Goal: Task Accomplishment & Management: Use online tool/utility

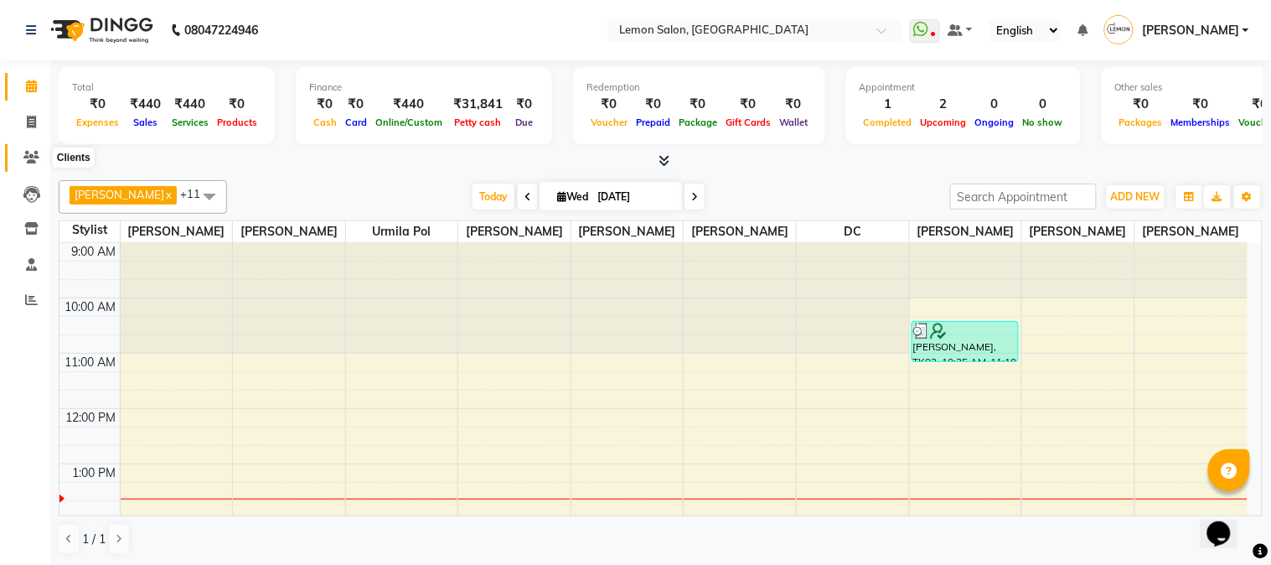
click at [31, 160] on icon at bounding box center [31, 157] width 16 height 13
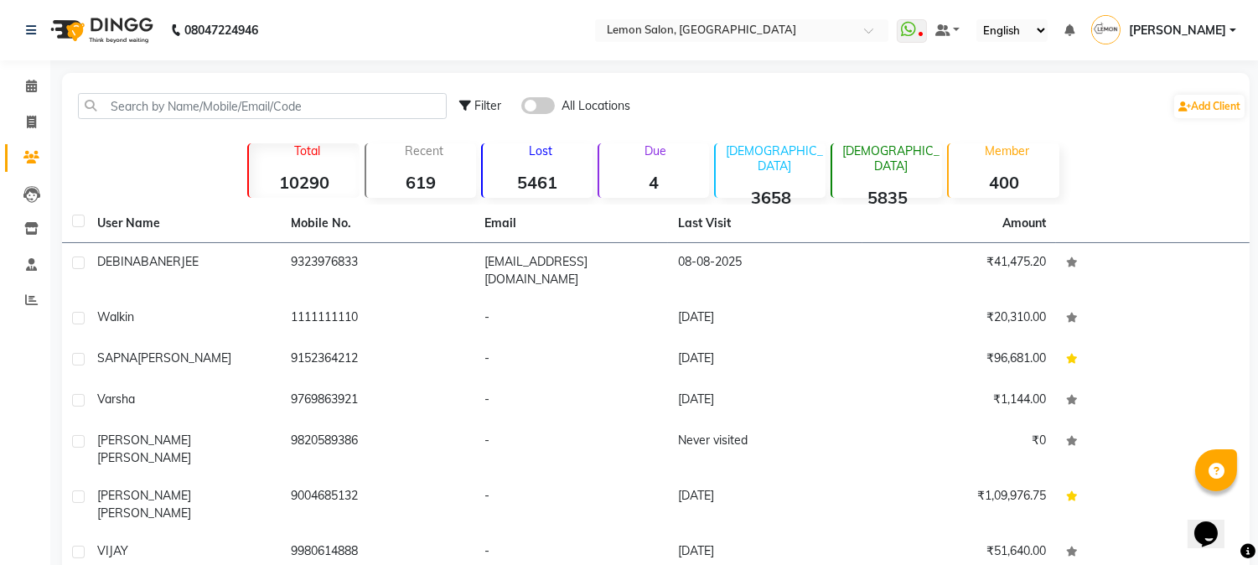
click at [654, 173] on strong "4" at bounding box center [654, 182] width 110 height 21
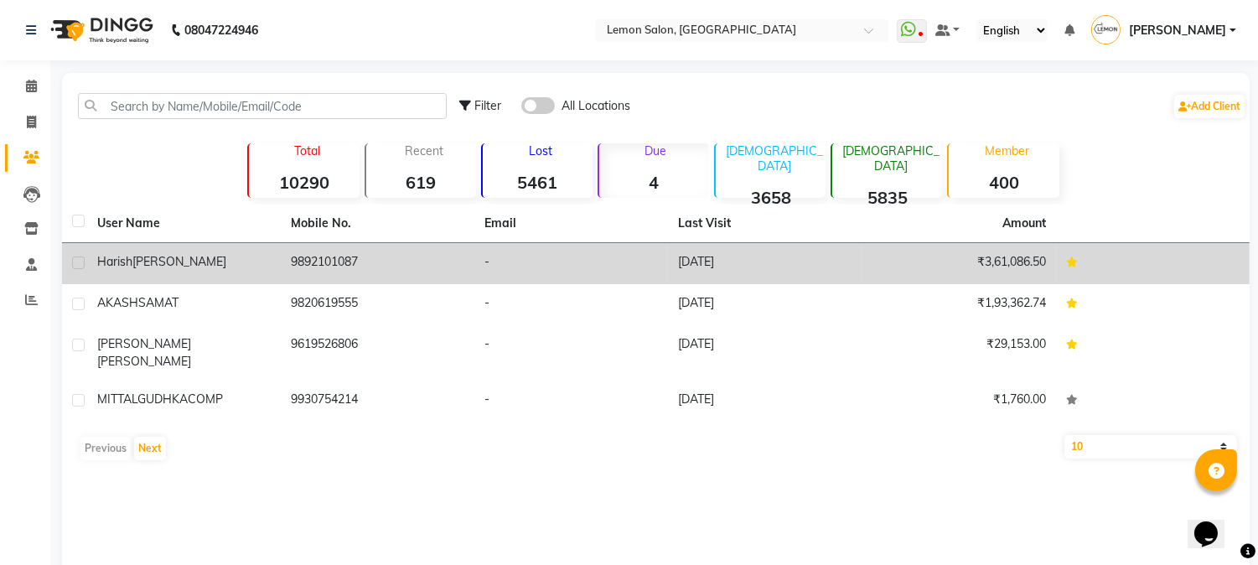
click at [313, 258] on td "9892101087" at bounding box center [378, 263] width 194 height 41
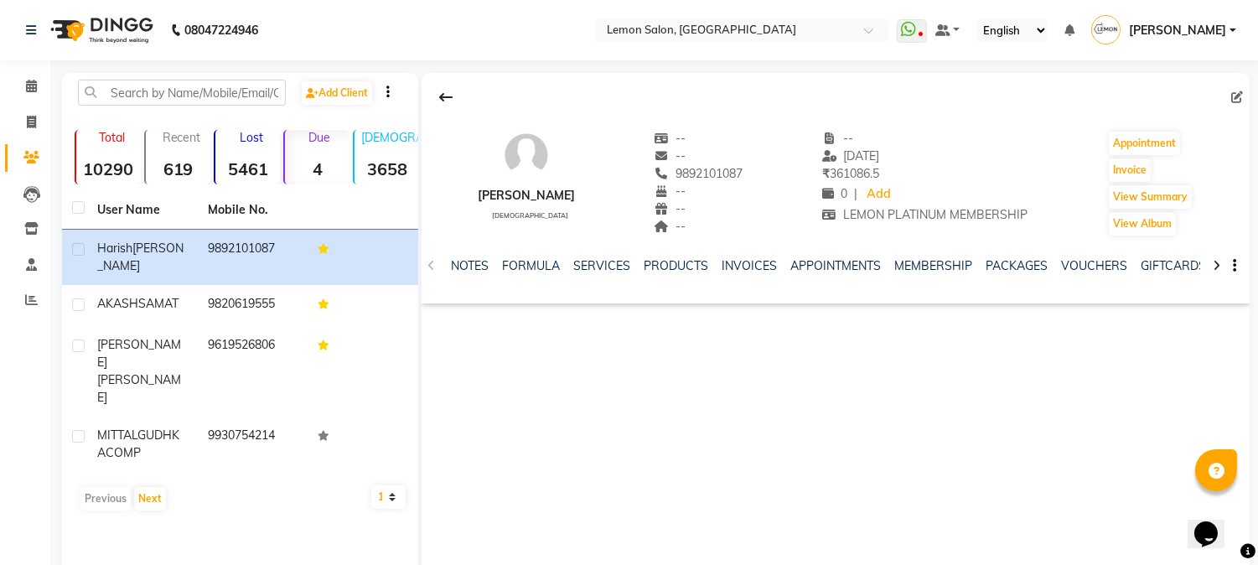
click at [1216, 264] on icon at bounding box center [1216, 266] width 8 height 12
click at [1140, 172] on button "Invoice" at bounding box center [1129, 169] width 42 height 23
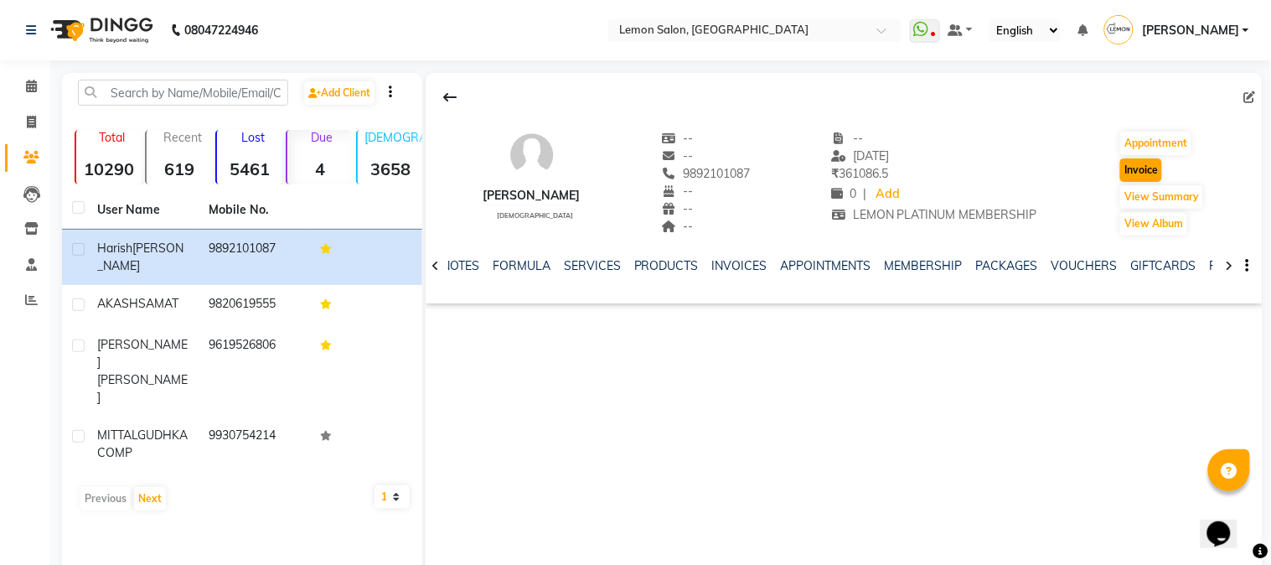
select select "565"
select select "service"
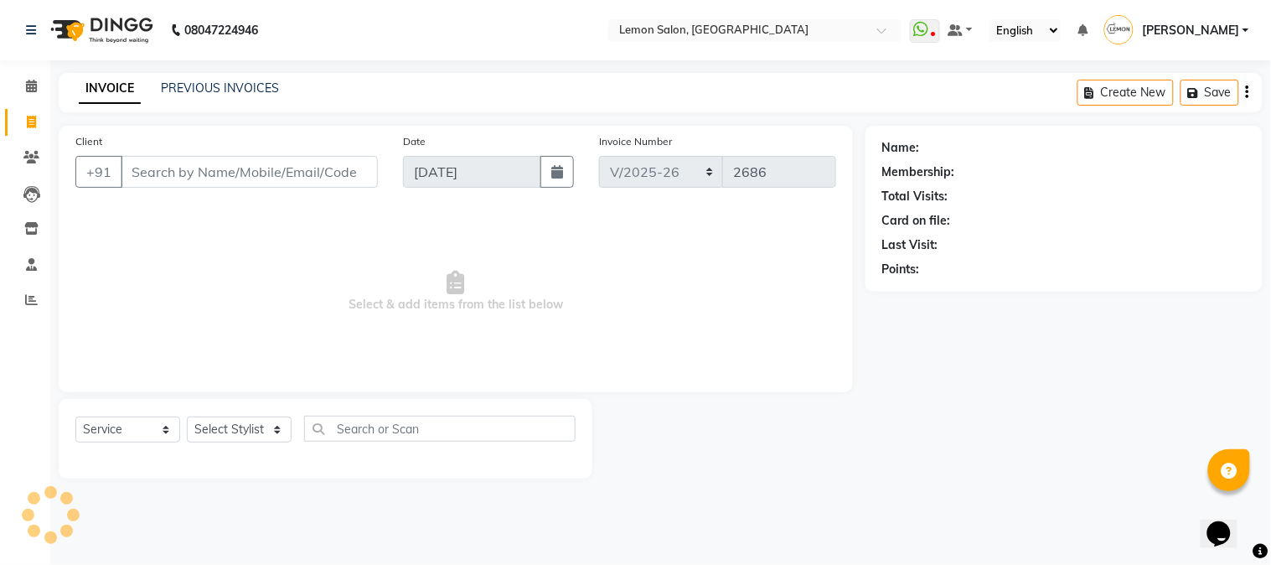
type input "9892101087"
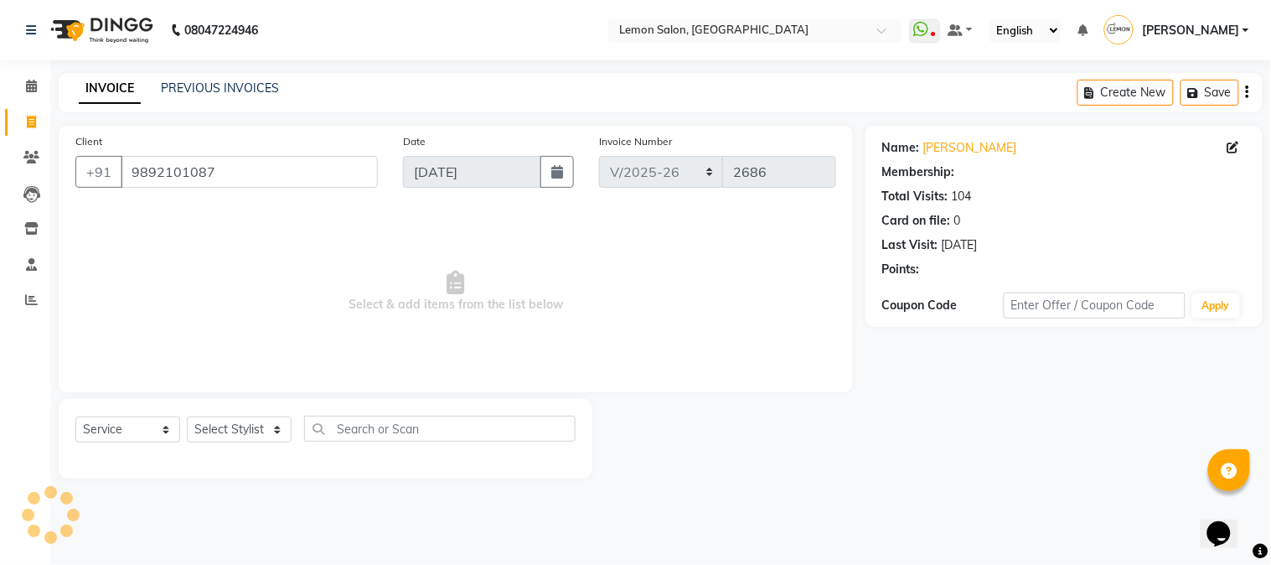
select select "1: Object"
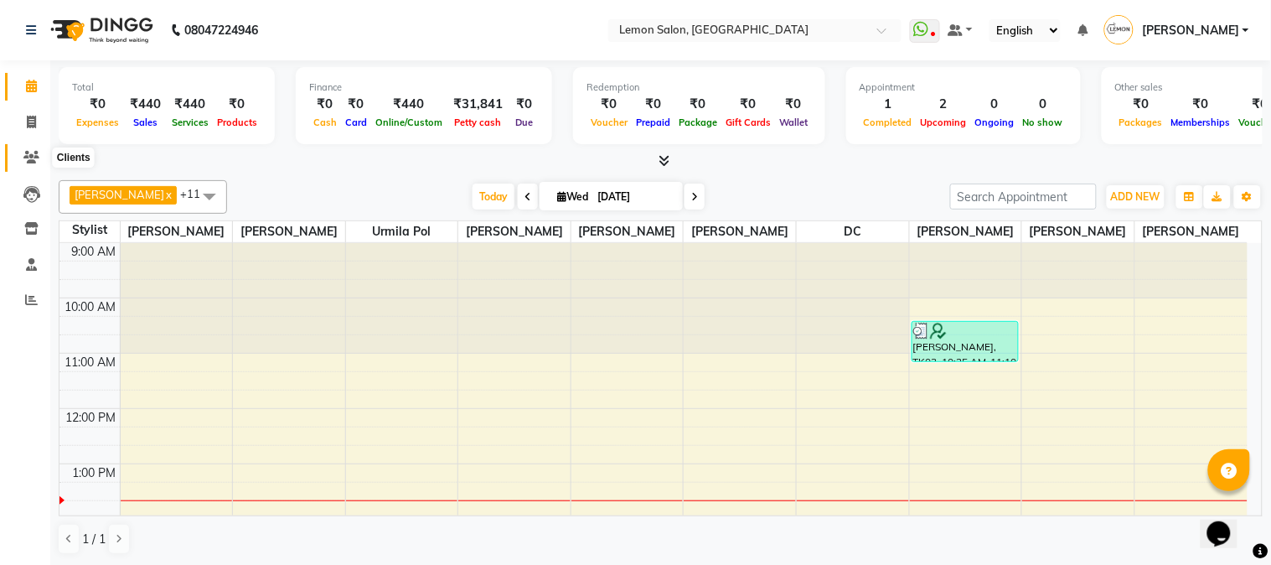
click at [19, 157] on span at bounding box center [31, 157] width 29 height 19
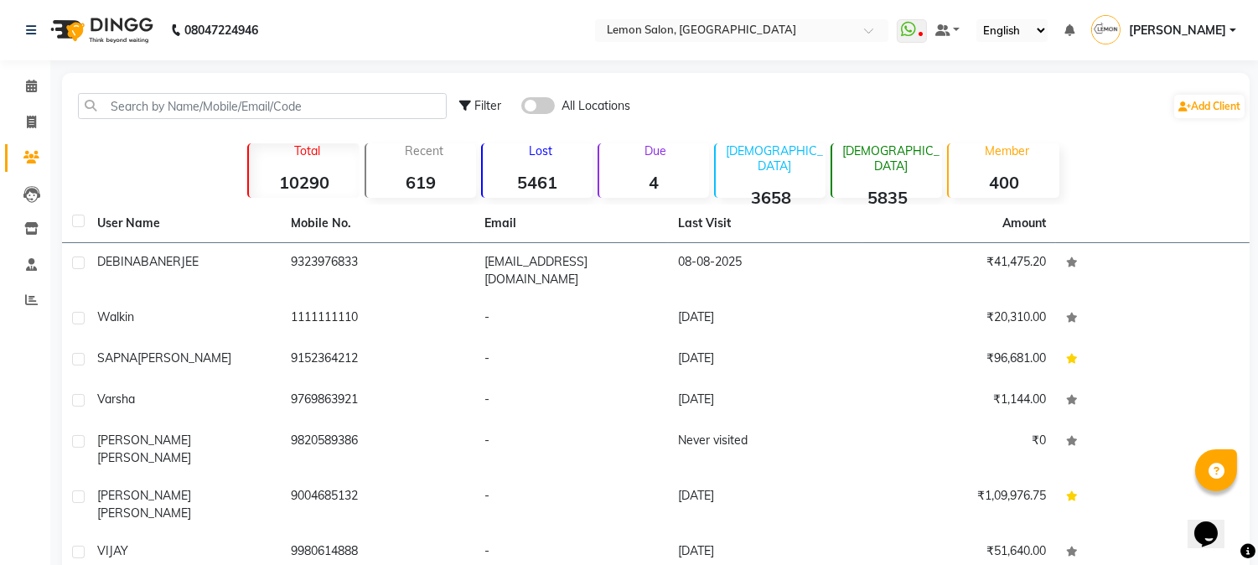
click at [640, 186] on strong "4" at bounding box center [654, 182] width 110 height 21
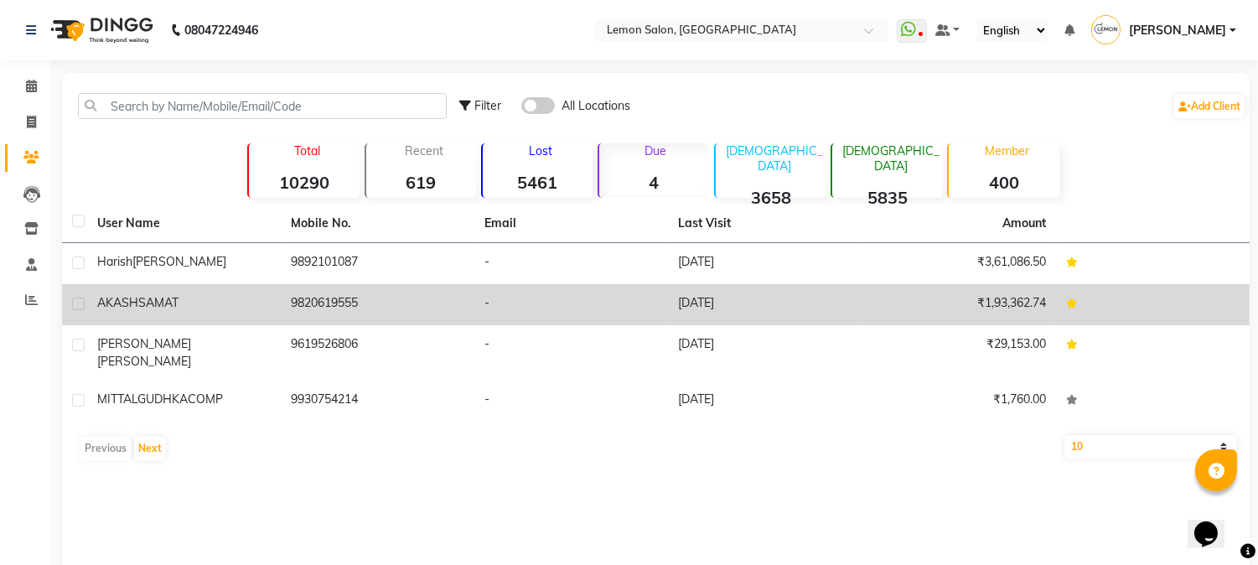
click at [384, 310] on td "9820619555" at bounding box center [378, 304] width 194 height 41
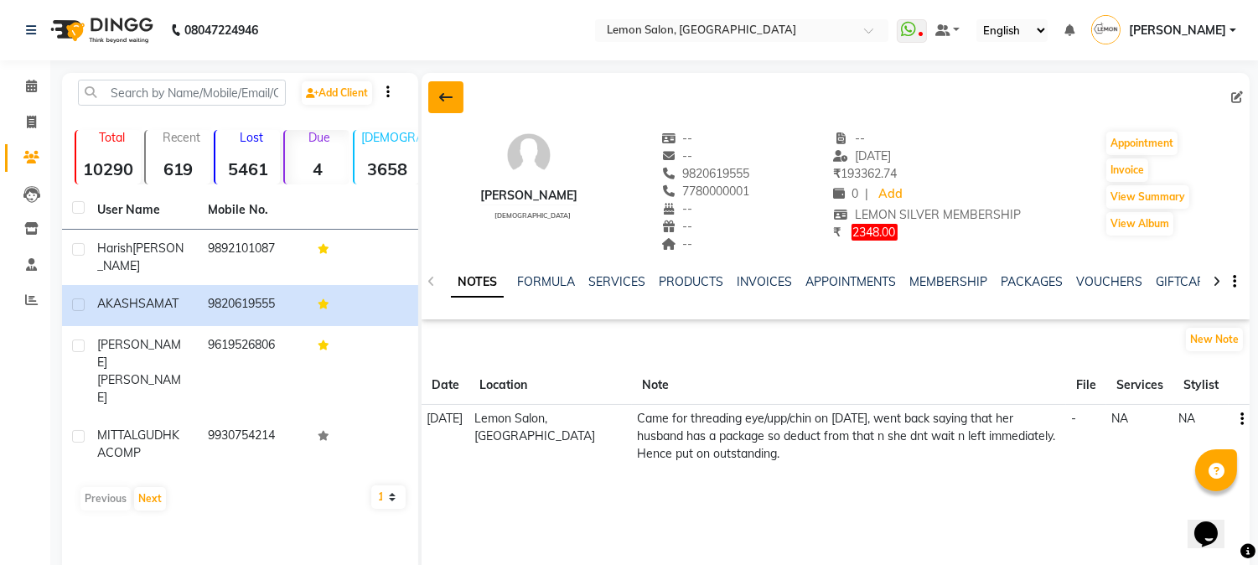
click at [437, 97] on button at bounding box center [445, 97] width 35 height 32
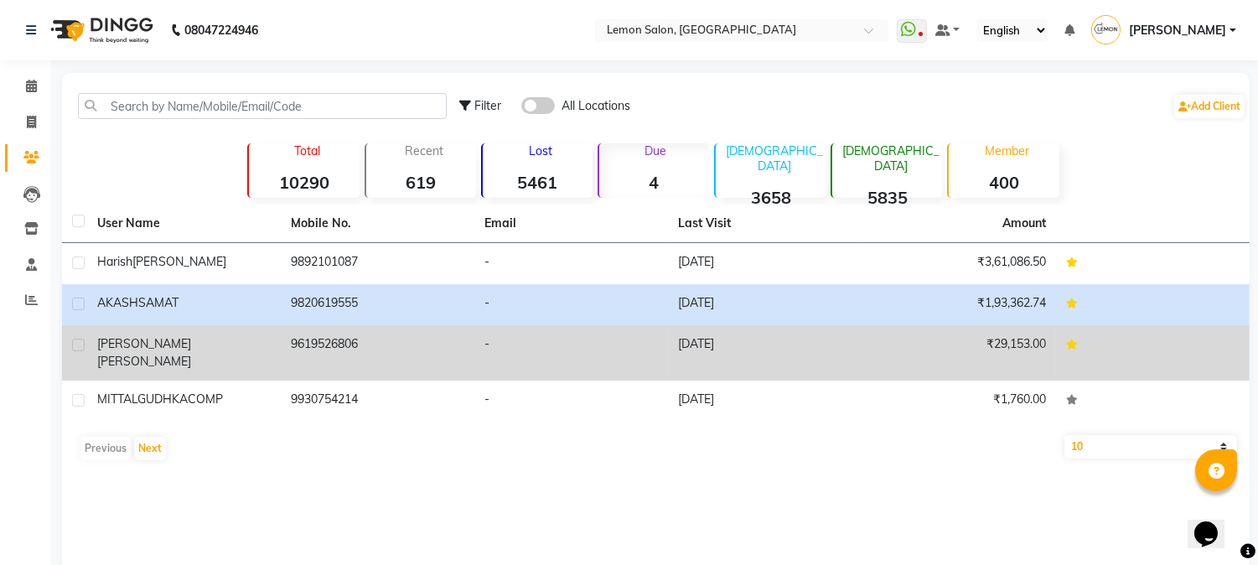
click at [605, 357] on td "-" at bounding box center [571, 352] width 194 height 55
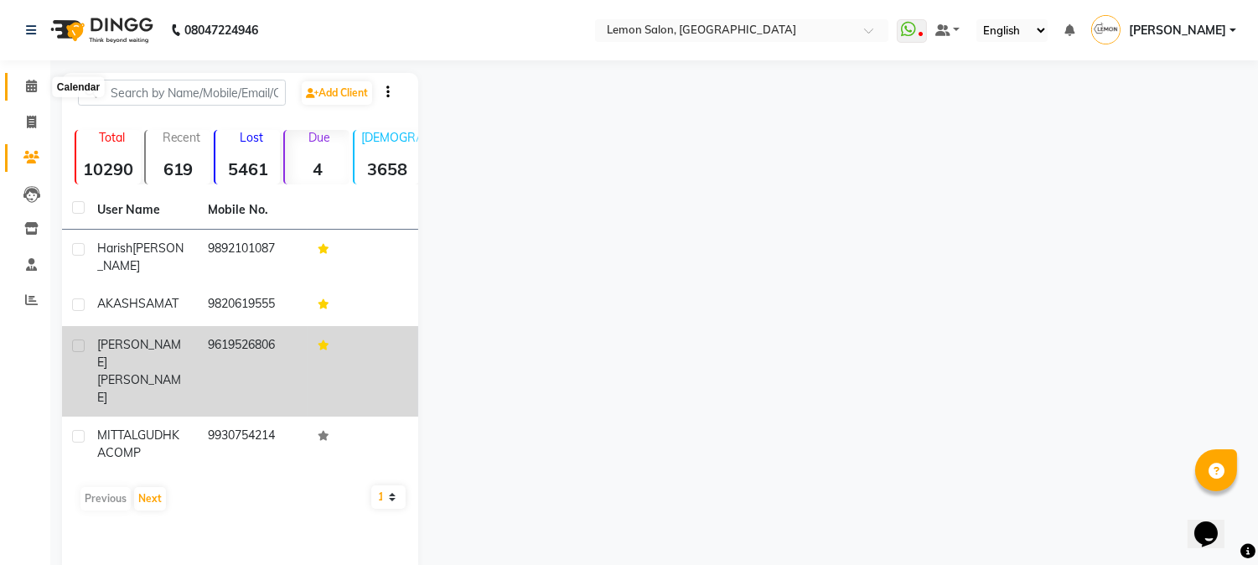
click at [22, 77] on span at bounding box center [31, 86] width 29 height 19
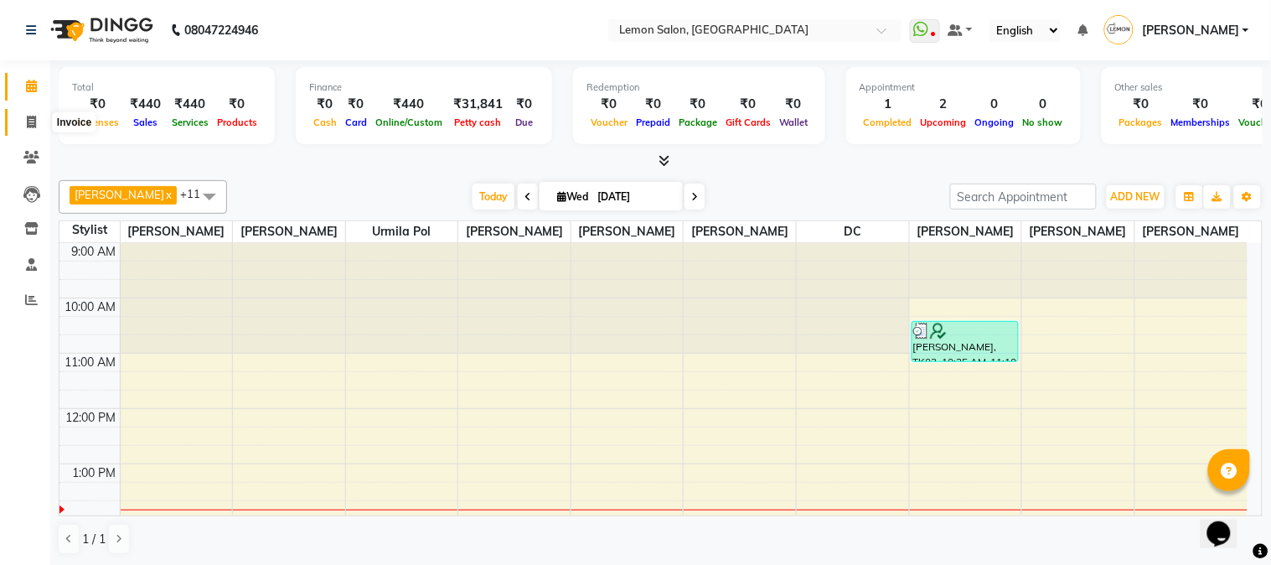
click at [27, 124] on icon at bounding box center [31, 122] width 9 height 13
select select "565"
select select "service"
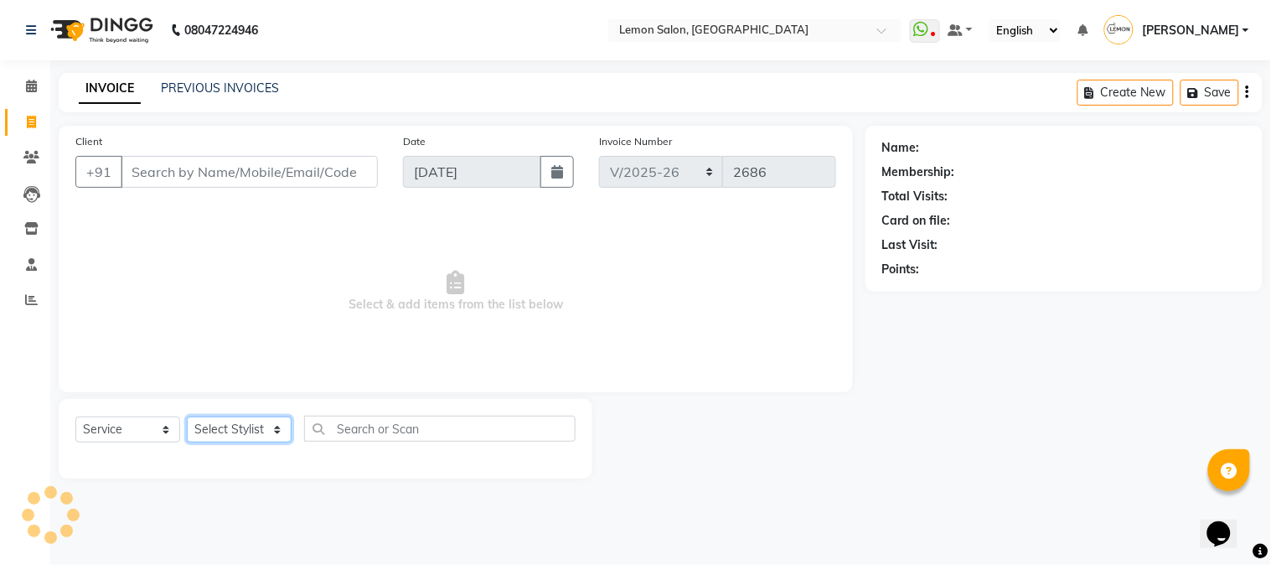
click at [255, 426] on select "Select Stylist [PERSON_NAME] [PERSON_NAME] Datta [PERSON_NAME] [PERSON_NAME] [P…" at bounding box center [239, 429] width 105 height 26
select select "7947"
click at [187, 417] on select "Select Stylist [PERSON_NAME] [PERSON_NAME] Datta [PERSON_NAME] [PERSON_NAME] [P…" at bounding box center [239, 429] width 105 height 26
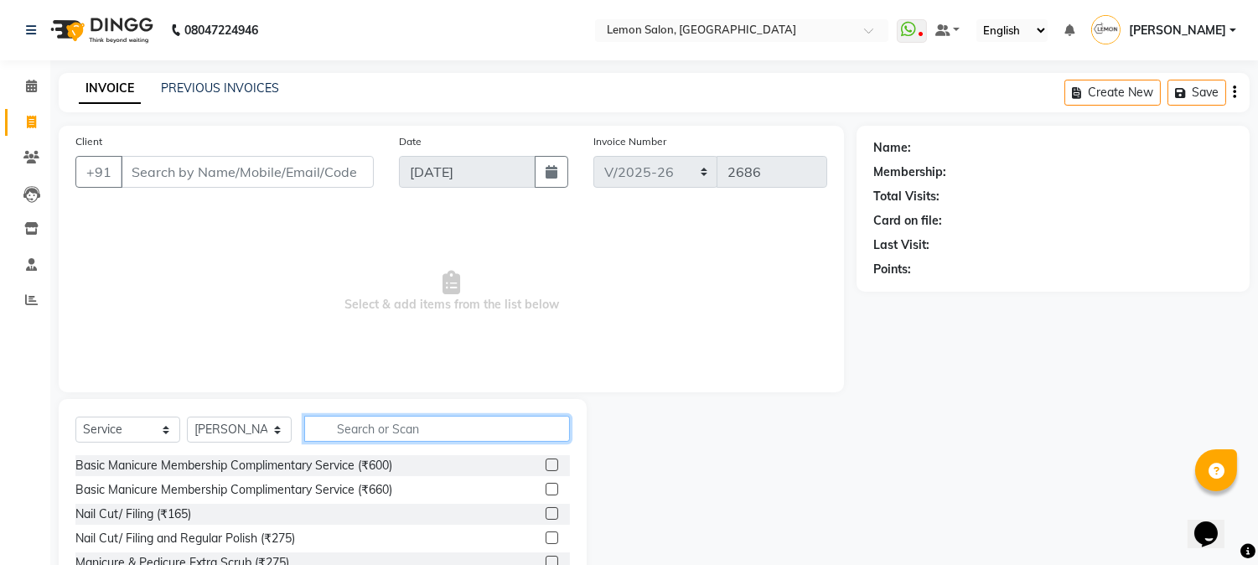
click at [389, 431] on input "text" at bounding box center [437, 429] width 266 height 26
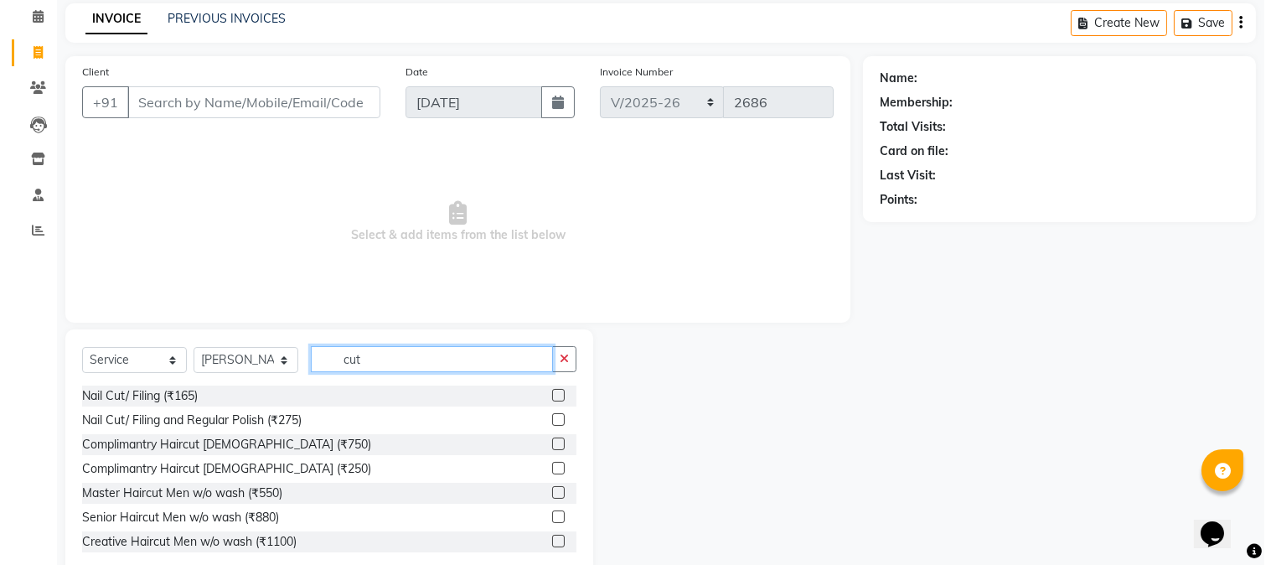
scroll to position [106, 0]
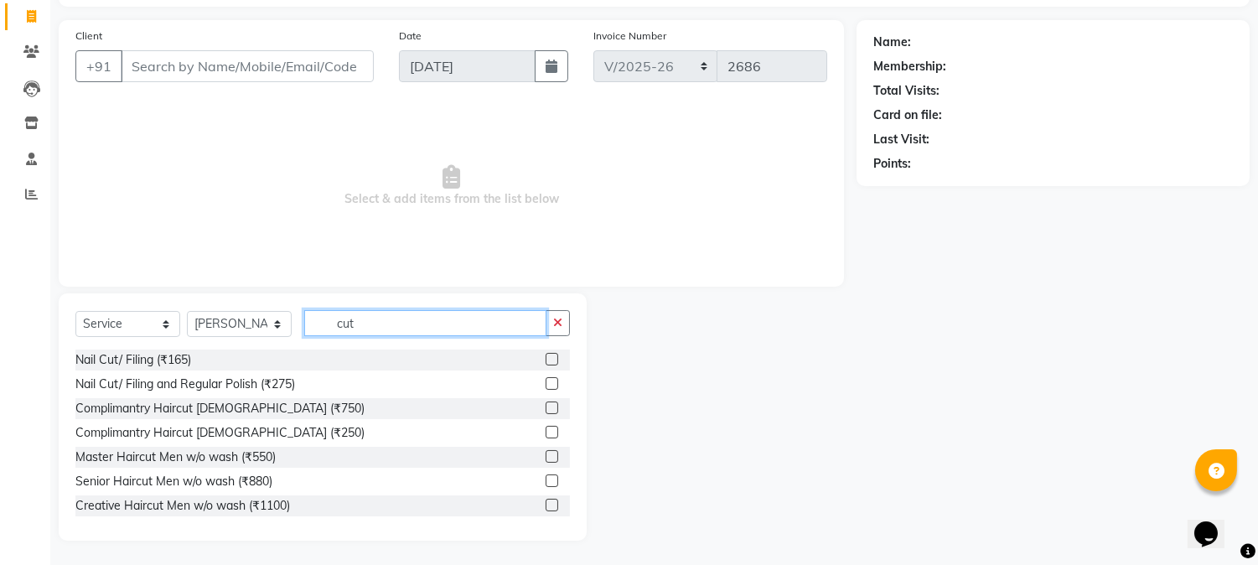
type input "cut"
click at [545, 456] on label at bounding box center [551, 456] width 13 height 13
click at [545, 456] on input "checkbox" at bounding box center [550, 457] width 11 height 11
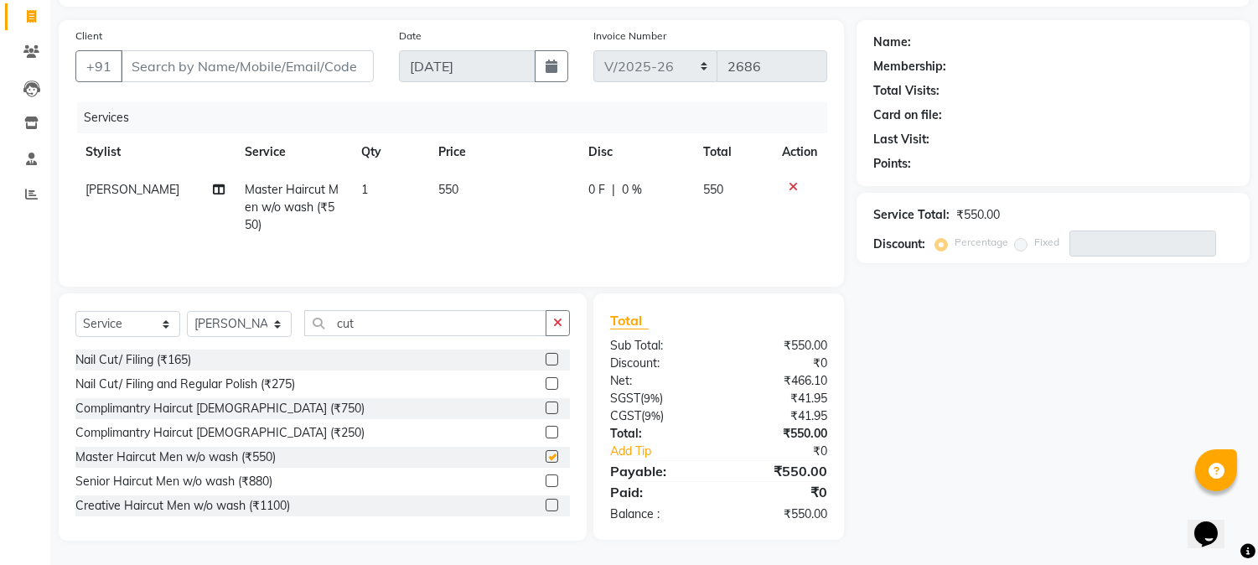
checkbox input "false"
click at [157, 70] on input "Client" at bounding box center [247, 66] width 253 height 32
type input "7"
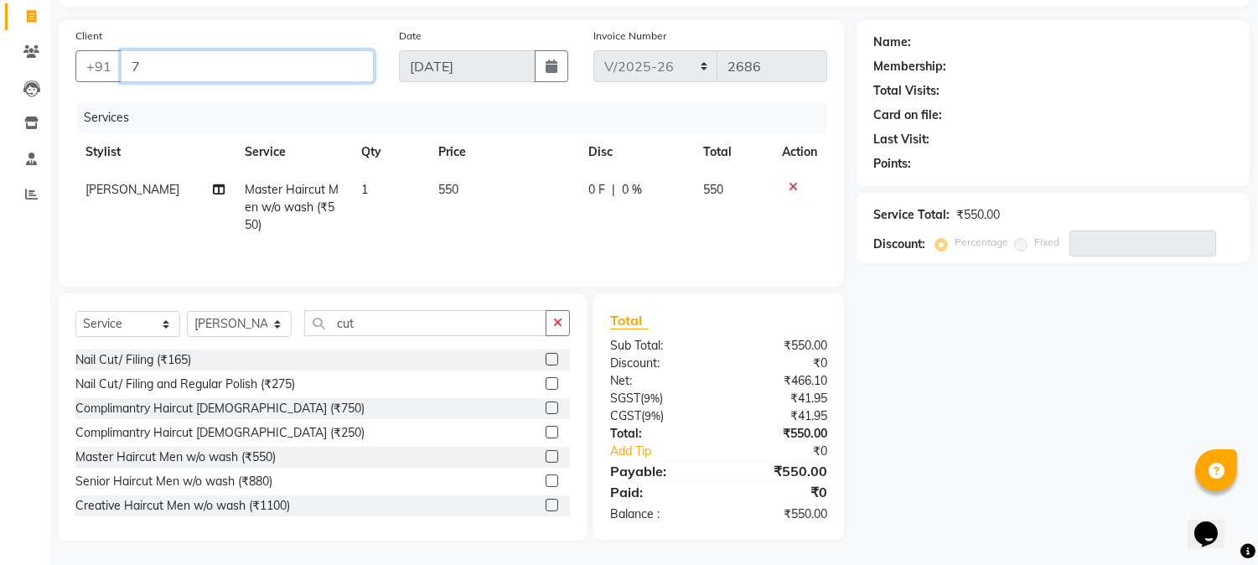
type input "0"
type input "7777041547"
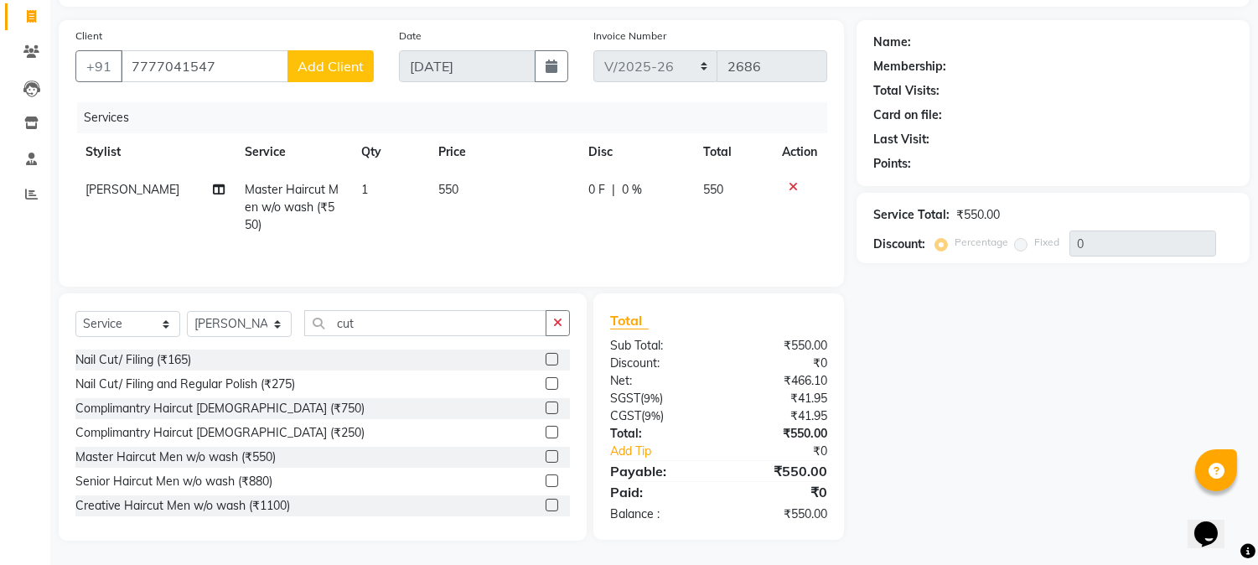
click at [328, 70] on span "Add Client" at bounding box center [330, 66] width 66 height 17
select select "22"
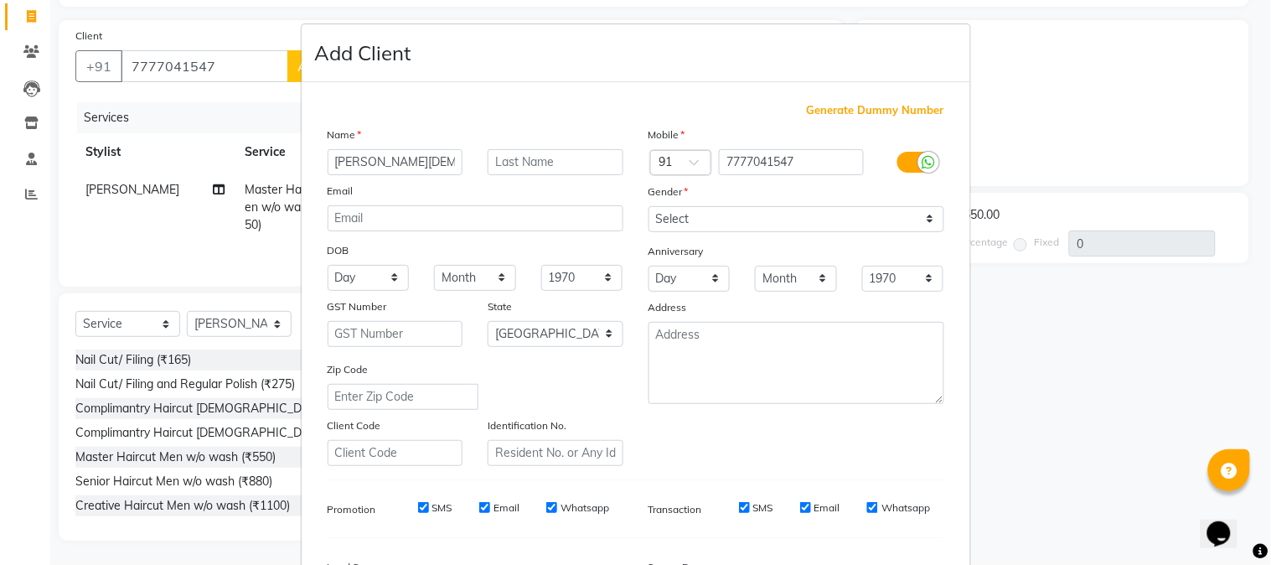
type input "[PERSON_NAME][DEMOGRAPHIC_DATA]"
click at [716, 214] on select "Select [DEMOGRAPHIC_DATA] [DEMOGRAPHIC_DATA] Other Prefer Not To Say" at bounding box center [797, 219] width 296 height 26
select select "[DEMOGRAPHIC_DATA]"
click at [649, 206] on select "Select [DEMOGRAPHIC_DATA] [DEMOGRAPHIC_DATA] Other Prefer Not To Say" at bounding box center [797, 219] width 296 height 26
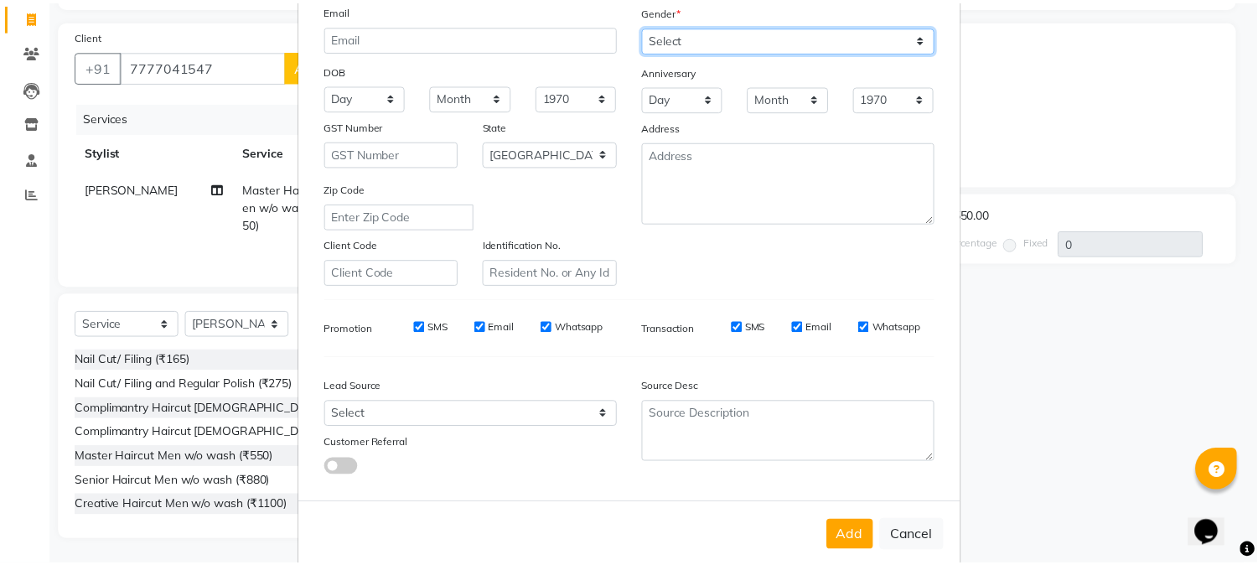
scroll to position [209, 0]
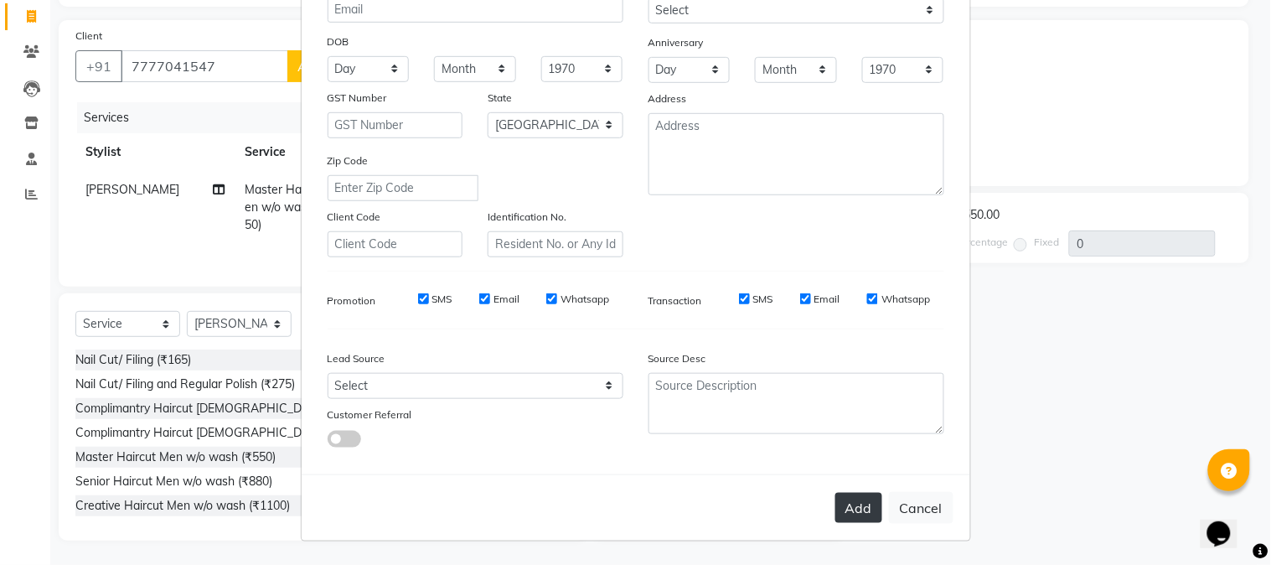
click at [849, 509] on button "Add" at bounding box center [858, 508] width 47 height 30
select select
select select "null"
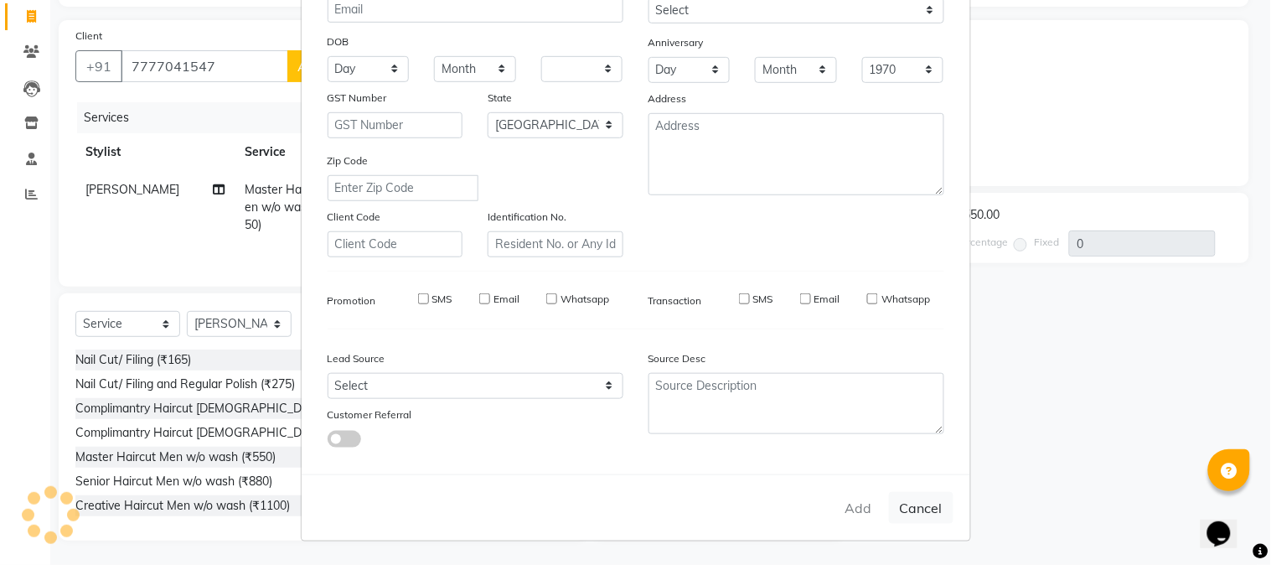
select select
checkbox input "false"
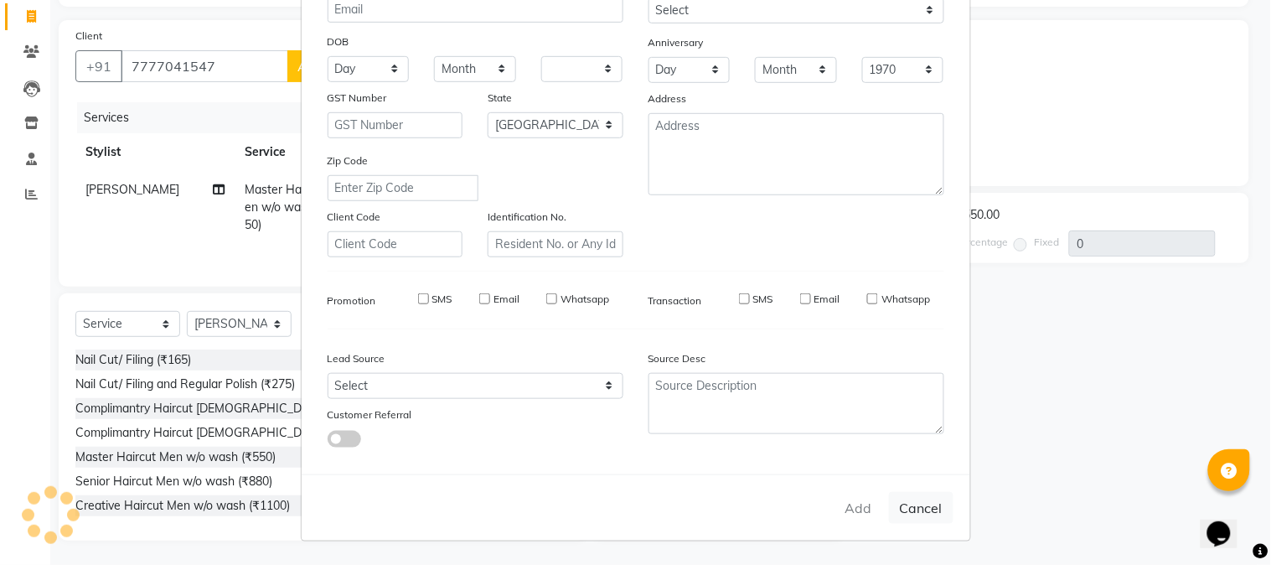
checkbox input "false"
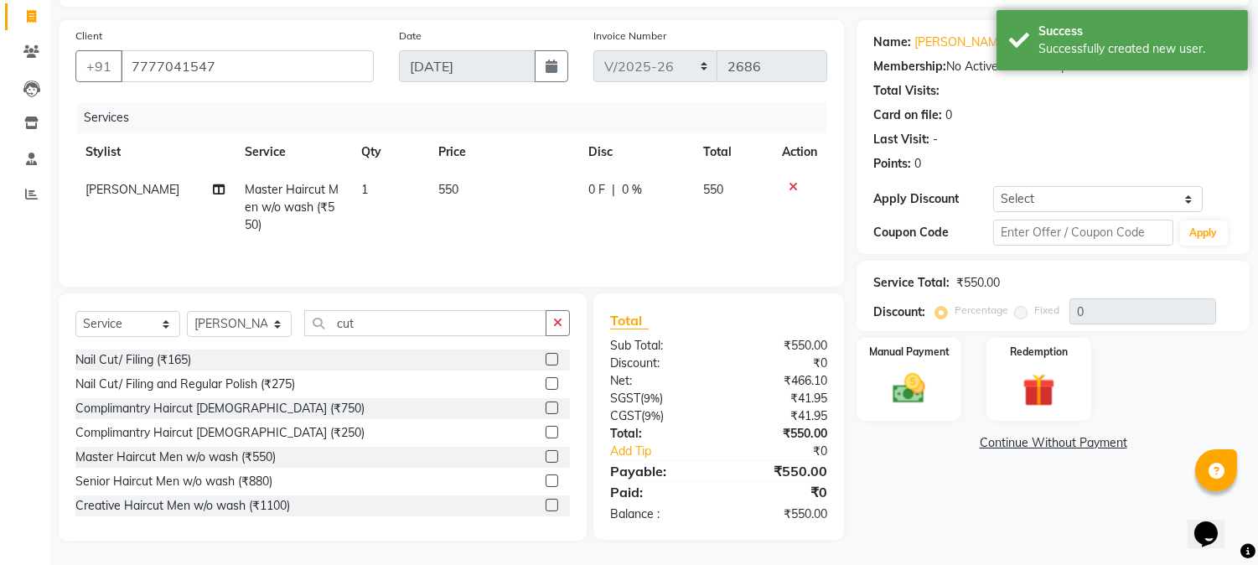
click at [1016, 184] on div "Name: [PERSON_NAME][DEMOGRAPHIC_DATA] Membership: No Active Membership Total Vi…" at bounding box center [1052, 137] width 393 height 234
click at [1016, 204] on select "Select Coupon → Abc" at bounding box center [1097, 199] width 209 height 26
select select "1: Object"
click at [993, 186] on select "Select Coupon → Abc" at bounding box center [1097, 199] width 209 height 26
type input "20"
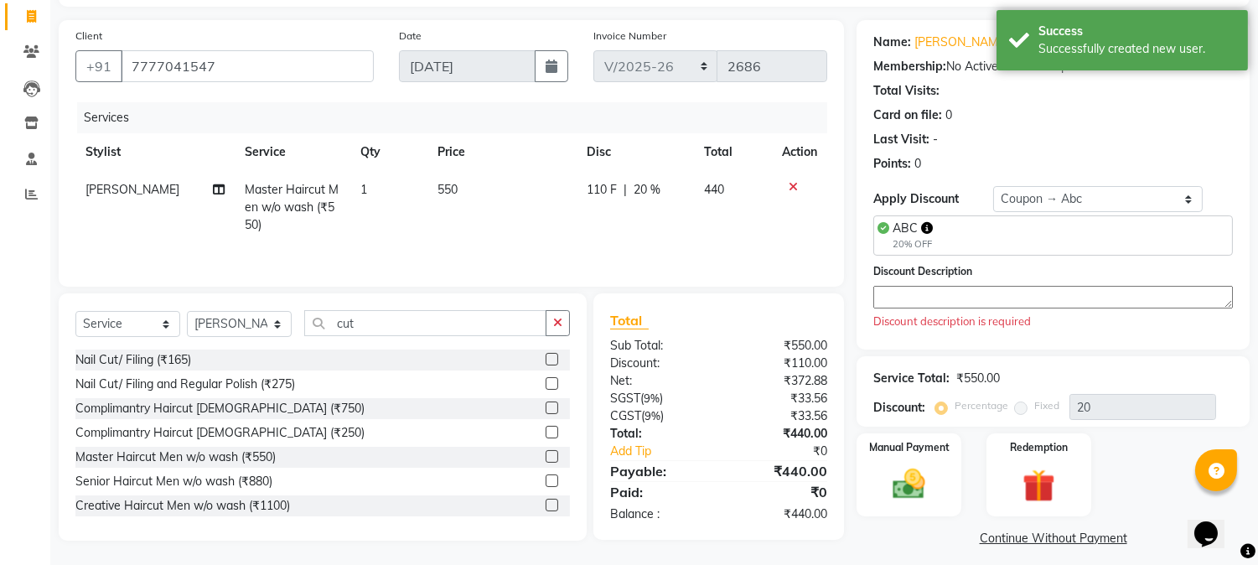
click at [913, 308] on div "Discount Description Discount description is required" at bounding box center [1052, 296] width 359 height 68
click at [913, 305] on textarea at bounding box center [1052, 297] width 359 height 23
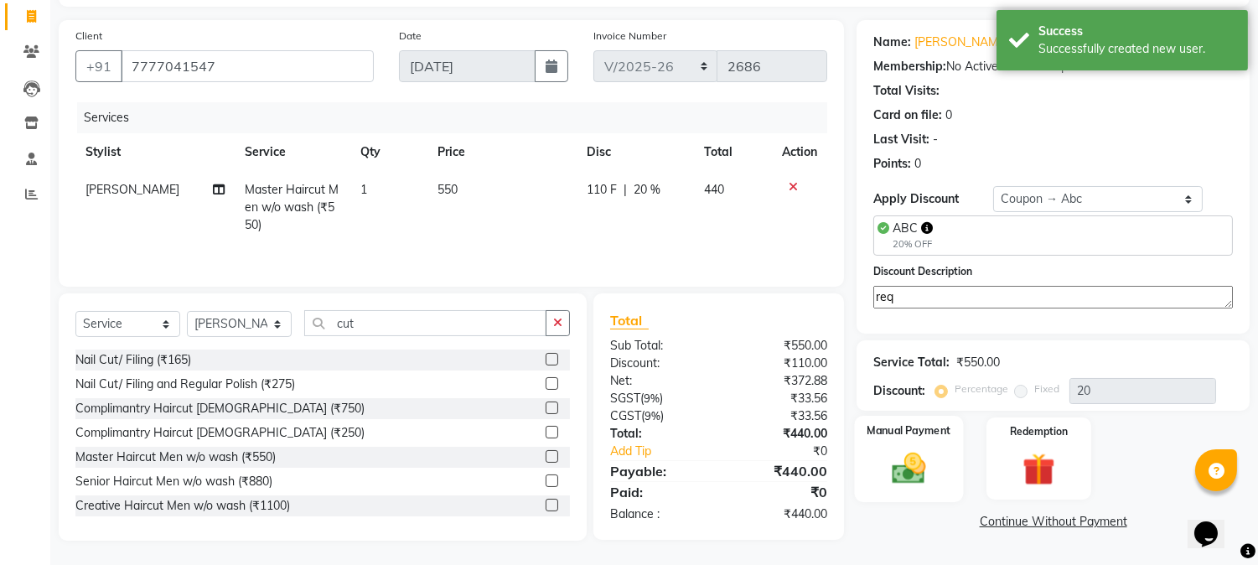
type textarea "req"
click at [897, 471] on img at bounding box center [908, 467] width 55 height 39
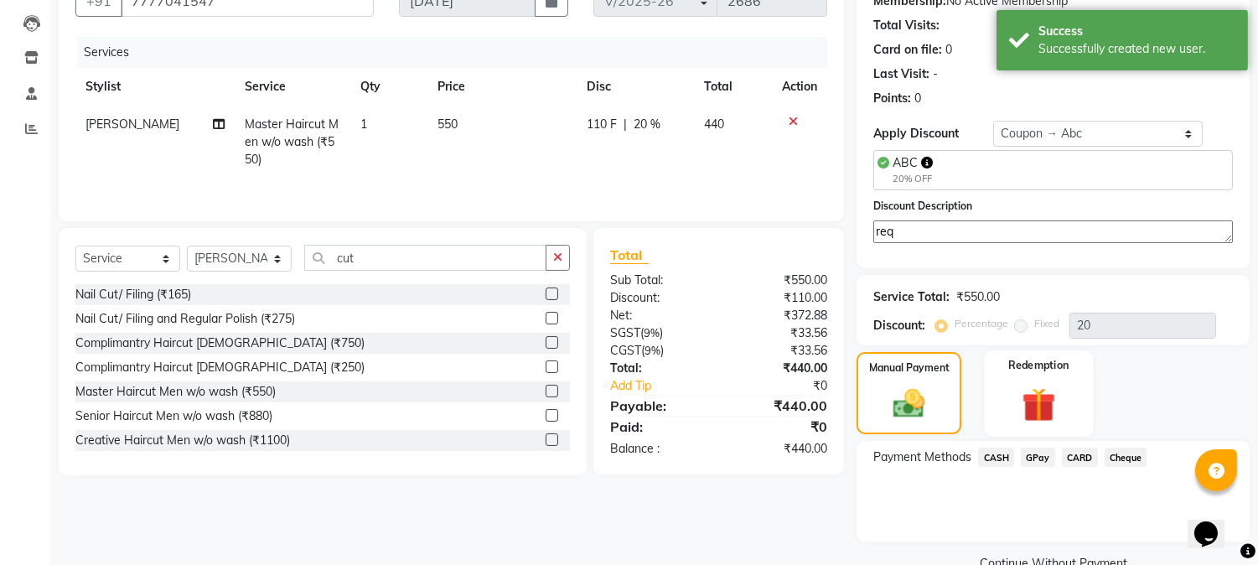
scroll to position [206, 0]
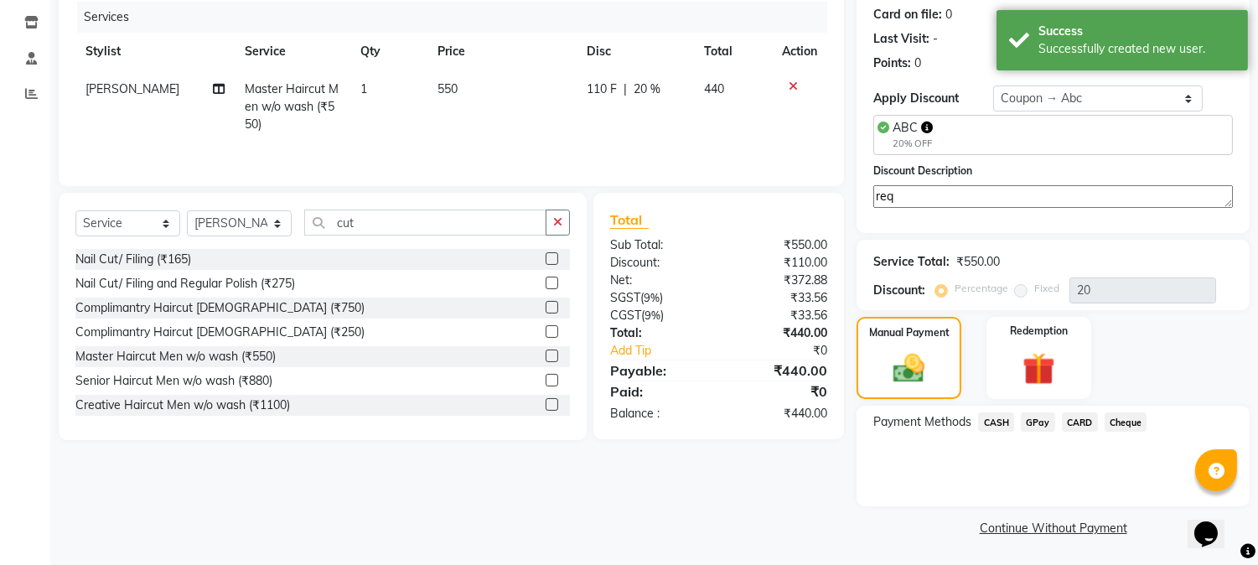
click at [998, 419] on span "CASH" at bounding box center [996, 421] width 36 height 19
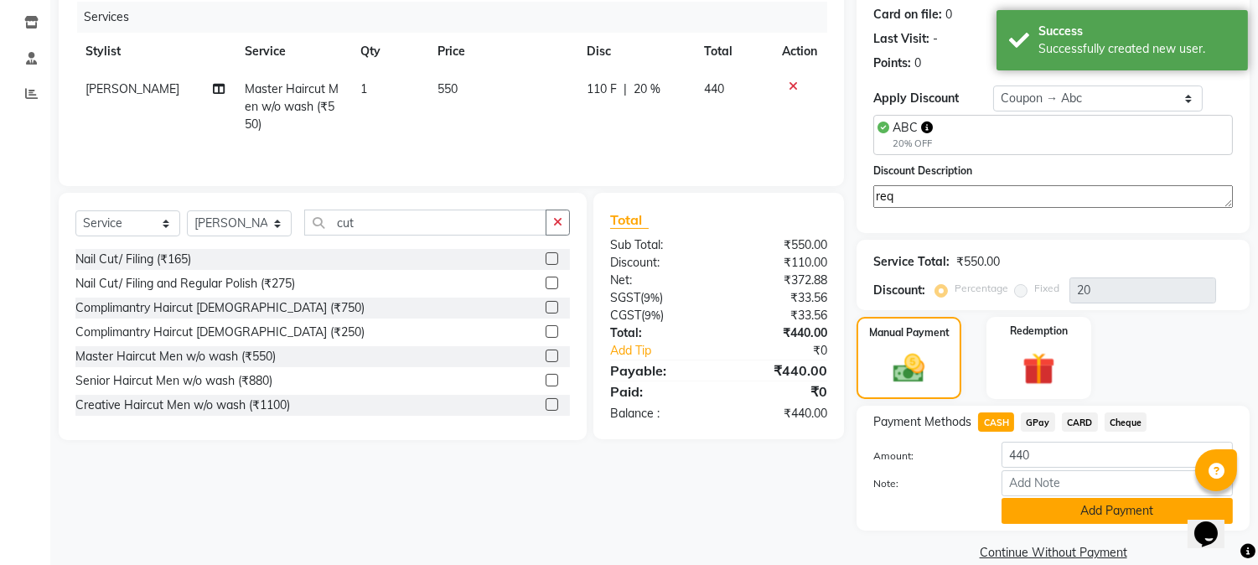
click at [1074, 512] on button "Add Payment" at bounding box center [1116, 511] width 231 height 26
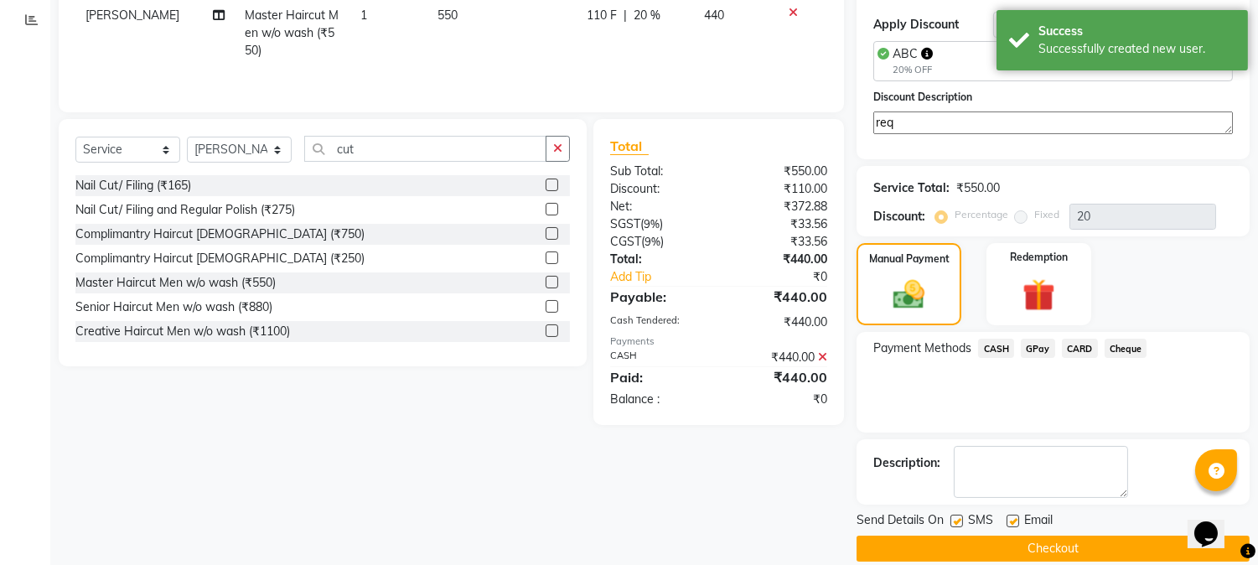
scroll to position [302, 0]
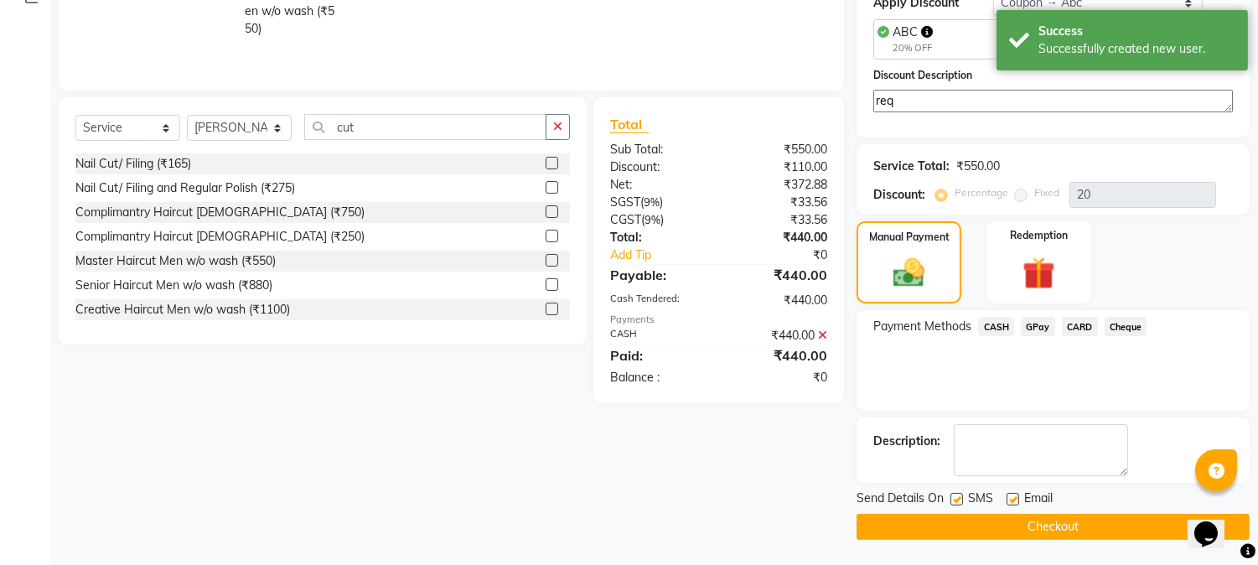
click at [1007, 498] on label at bounding box center [1012, 499] width 13 height 13
click at [1007, 498] on input "checkbox" at bounding box center [1011, 499] width 11 height 11
checkbox input "false"
click at [950, 501] on label at bounding box center [956, 499] width 13 height 13
click at [950, 501] on input "checkbox" at bounding box center [955, 499] width 11 height 11
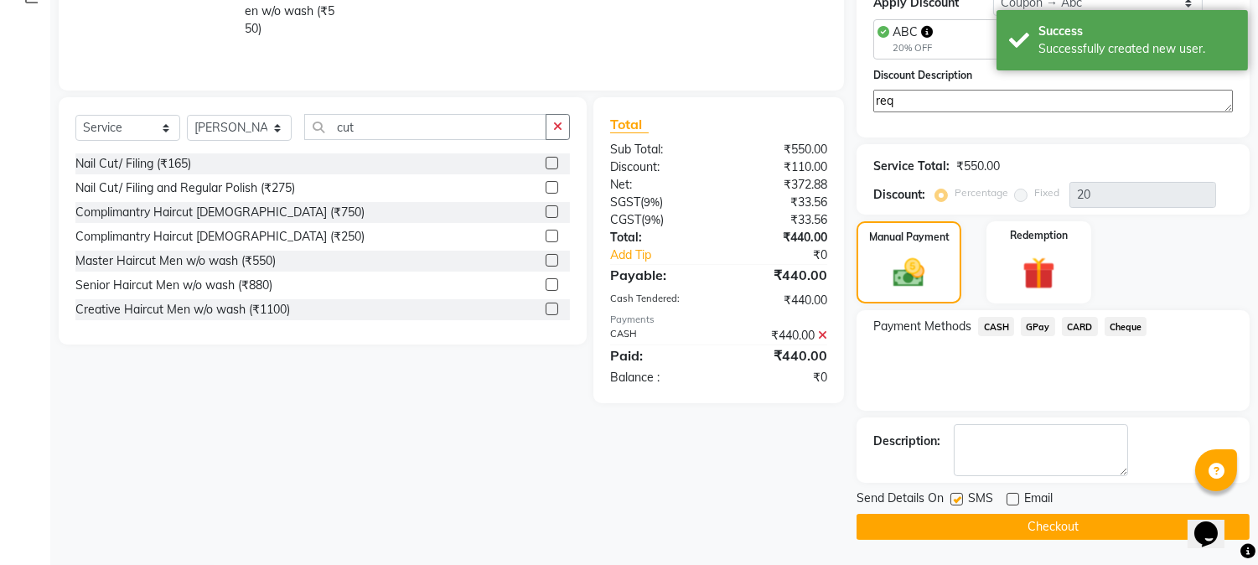
checkbox input "false"
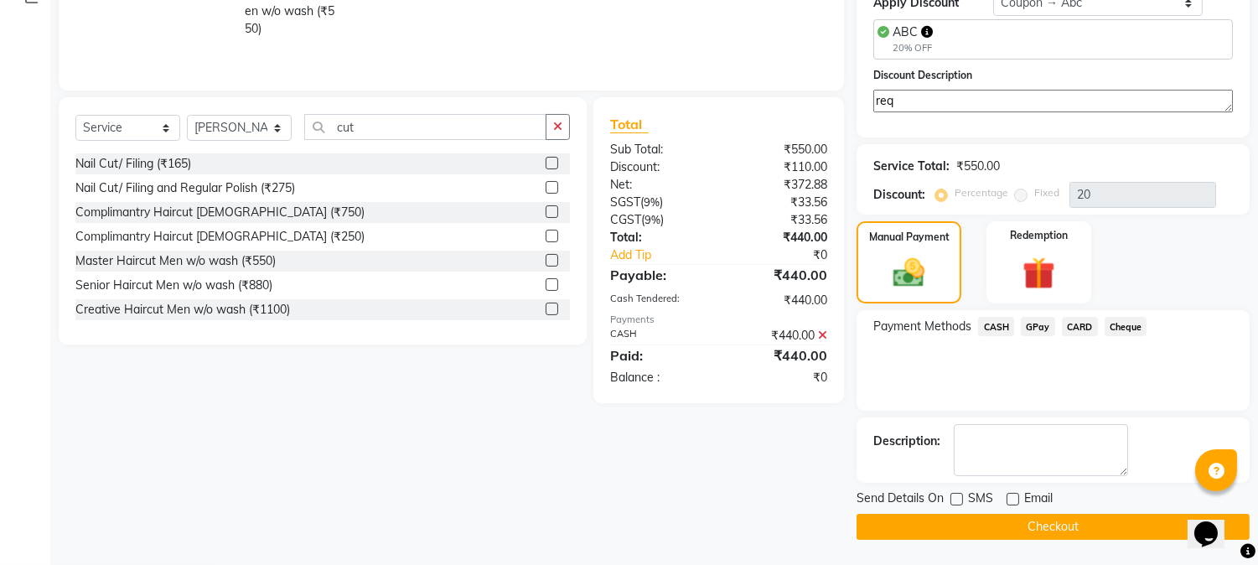
click at [1024, 532] on button "Checkout" at bounding box center [1052, 527] width 393 height 26
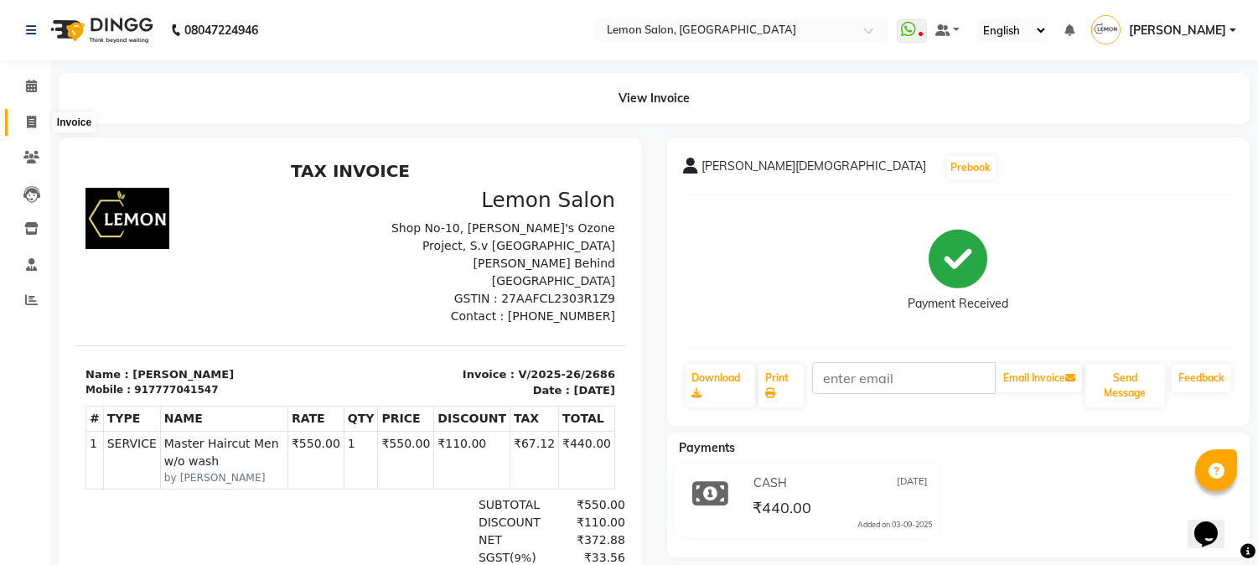
click at [20, 121] on span at bounding box center [31, 122] width 29 height 19
select select "565"
select select "service"
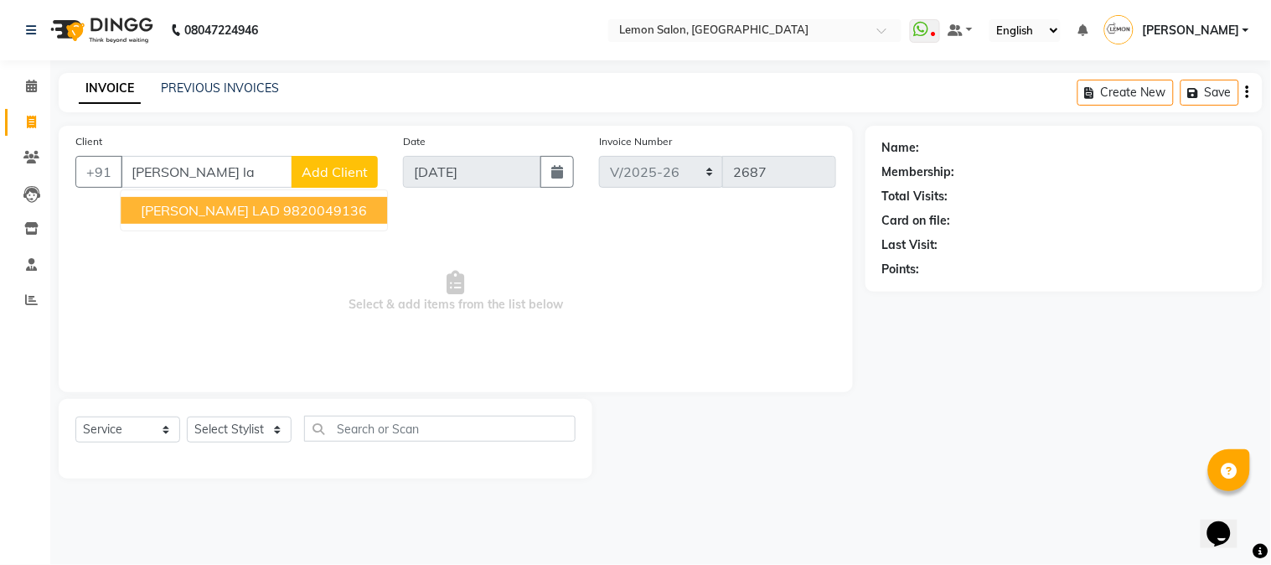
click at [209, 214] on span "[PERSON_NAME] LAD" at bounding box center [210, 210] width 139 height 17
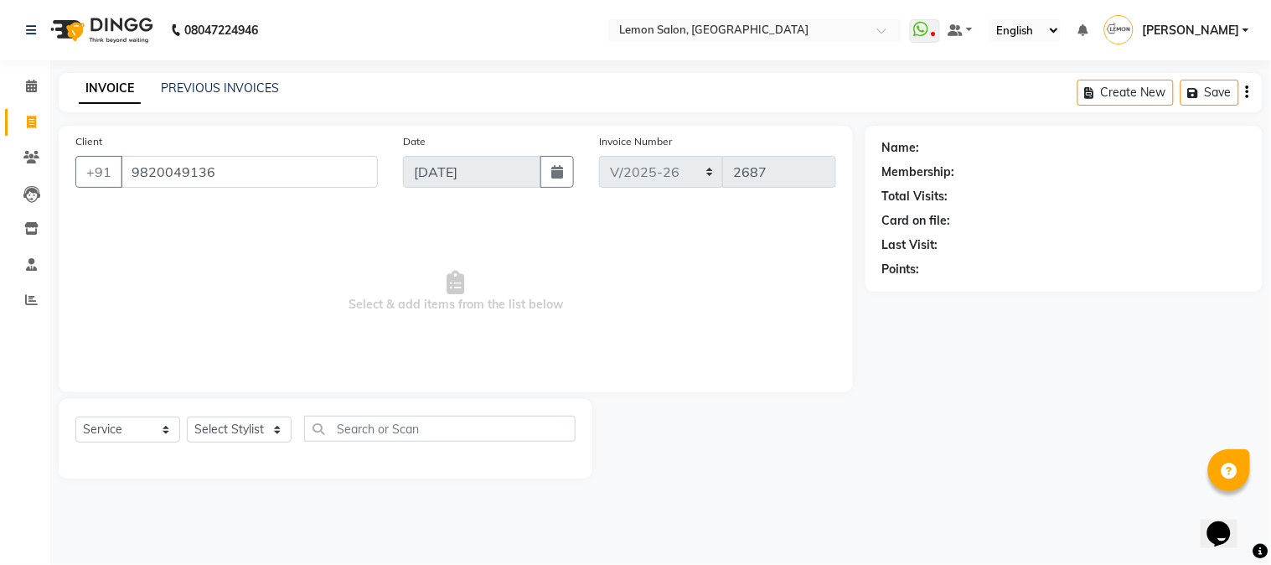
type input "9820049136"
select select "1: Object"
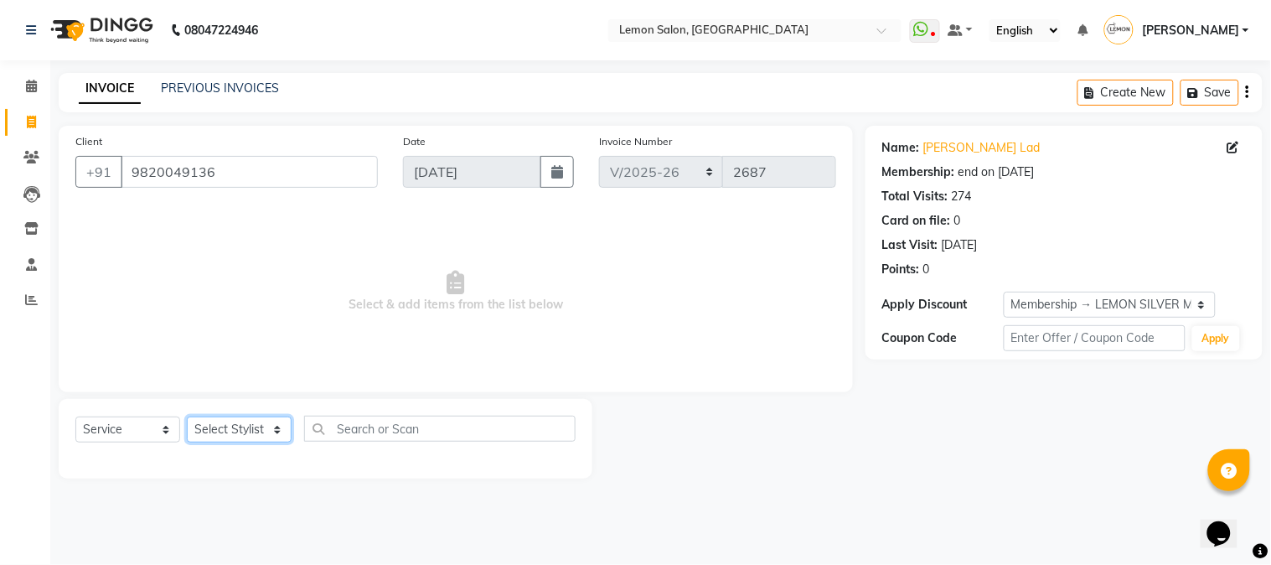
click at [256, 429] on select "Select Stylist [PERSON_NAME] [PERSON_NAME] Datta [PERSON_NAME] [PERSON_NAME] [P…" at bounding box center [239, 429] width 105 height 26
select select "7629"
click at [187, 417] on select "Select Stylist [PERSON_NAME] [PERSON_NAME] Datta [PERSON_NAME] [PERSON_NAME] [P…" at bounding box center [239, 429] width 105 height 26
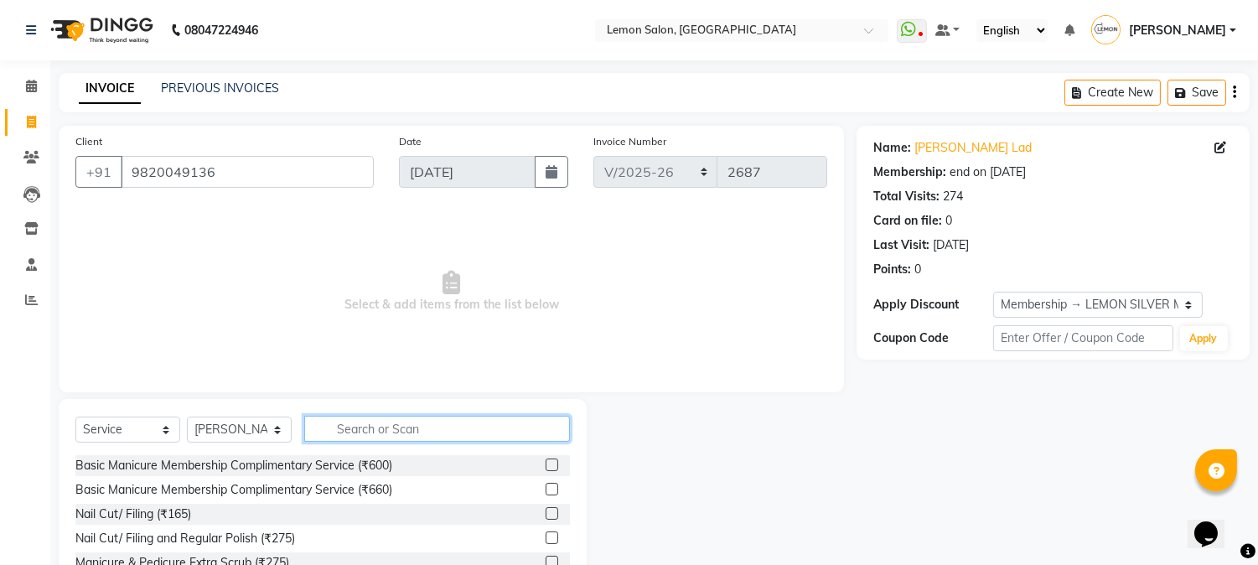
click at [349, 433] on input "text" at bounding box center [437, 429] width 266 height 26
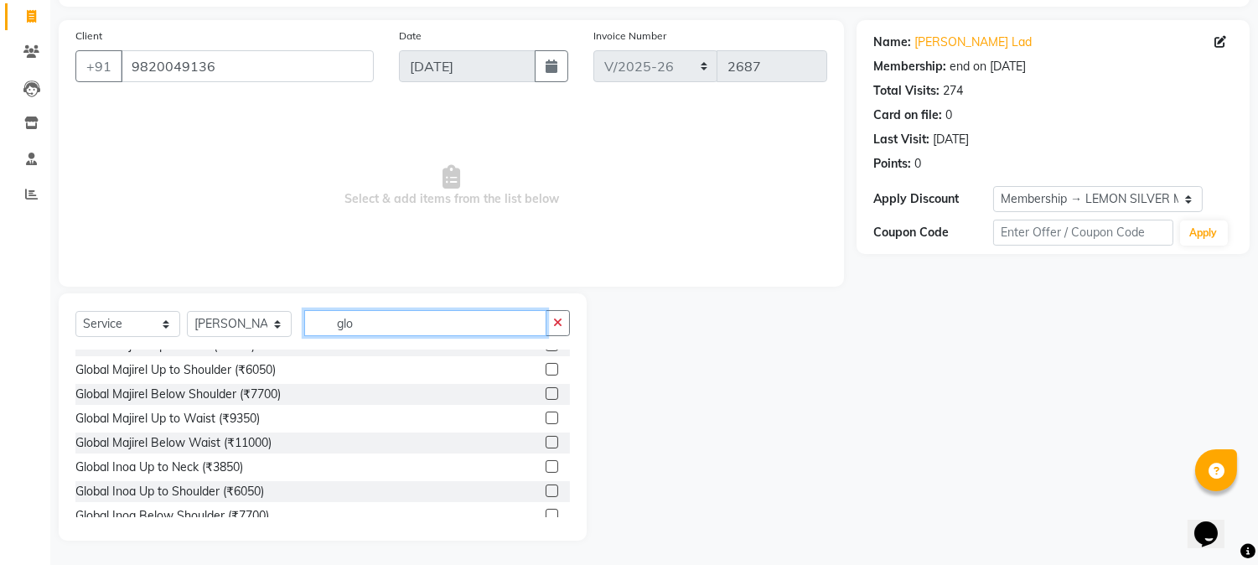
scroll to position [148, 0]
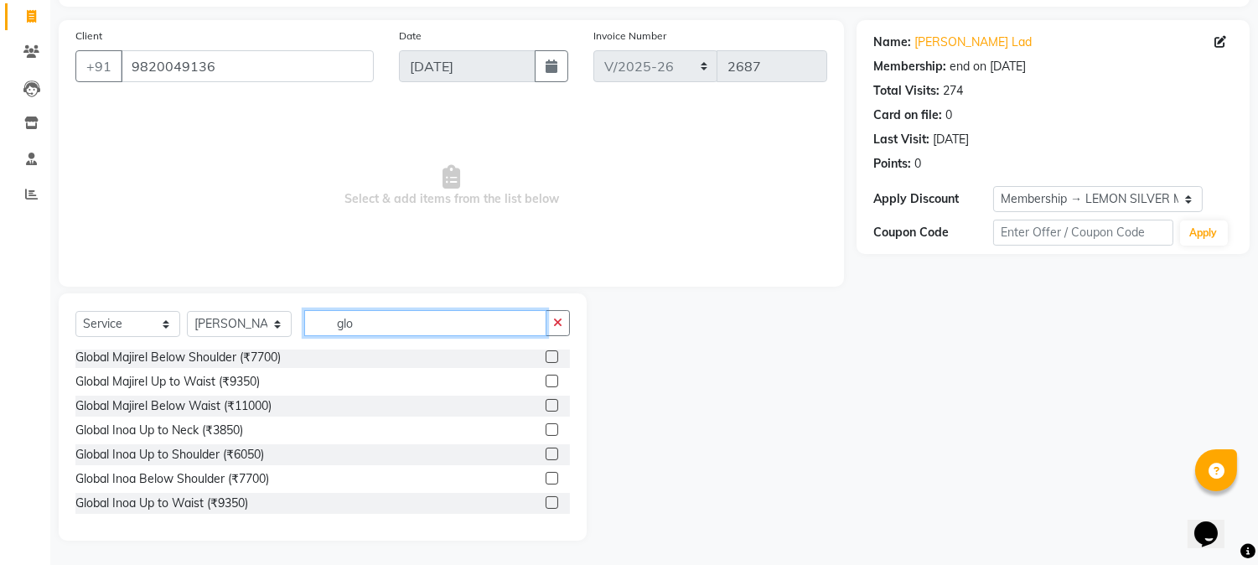
type input "glo"
click at [545, 447] on label at bounding box center [551, 453] width 13 height 13
click at [545, 449] on input "checkbox" at bounding box center [550, 454] width 11 height 11
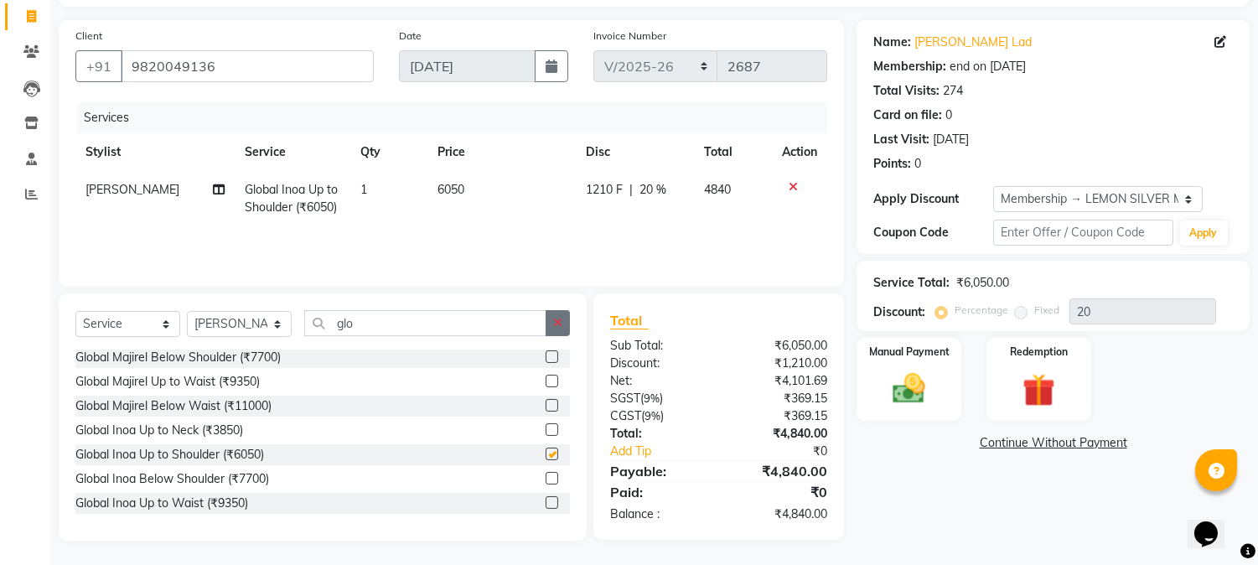
checkbox input "false"
click at [550, 331] on button "button" at bounding box center [557, 323] width 24 height 26
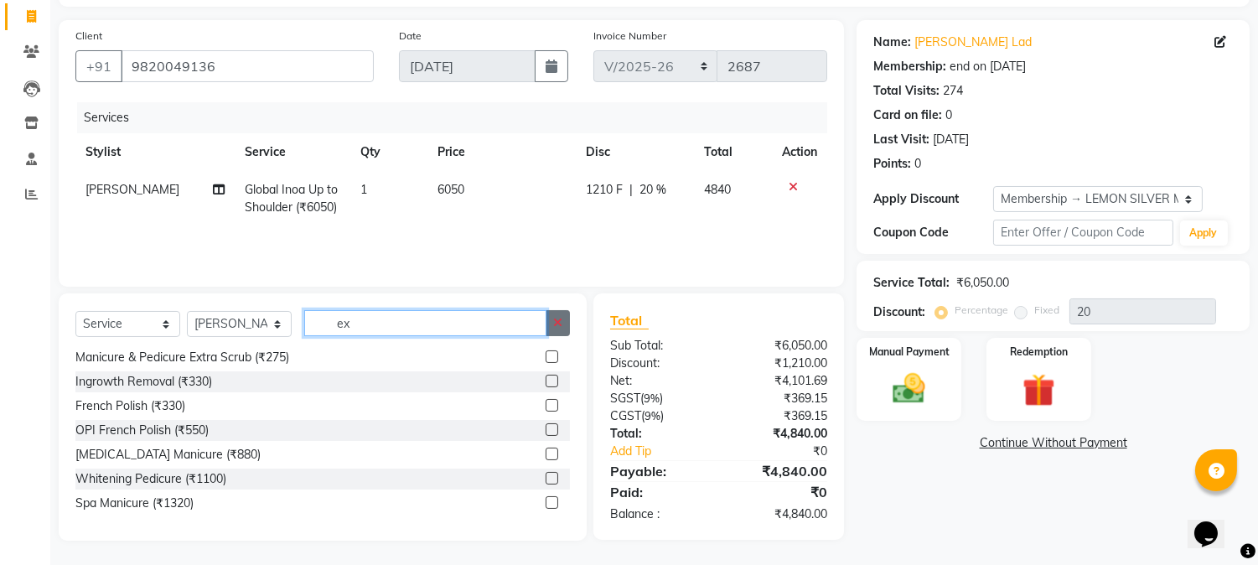
scroll to position [3, 0]
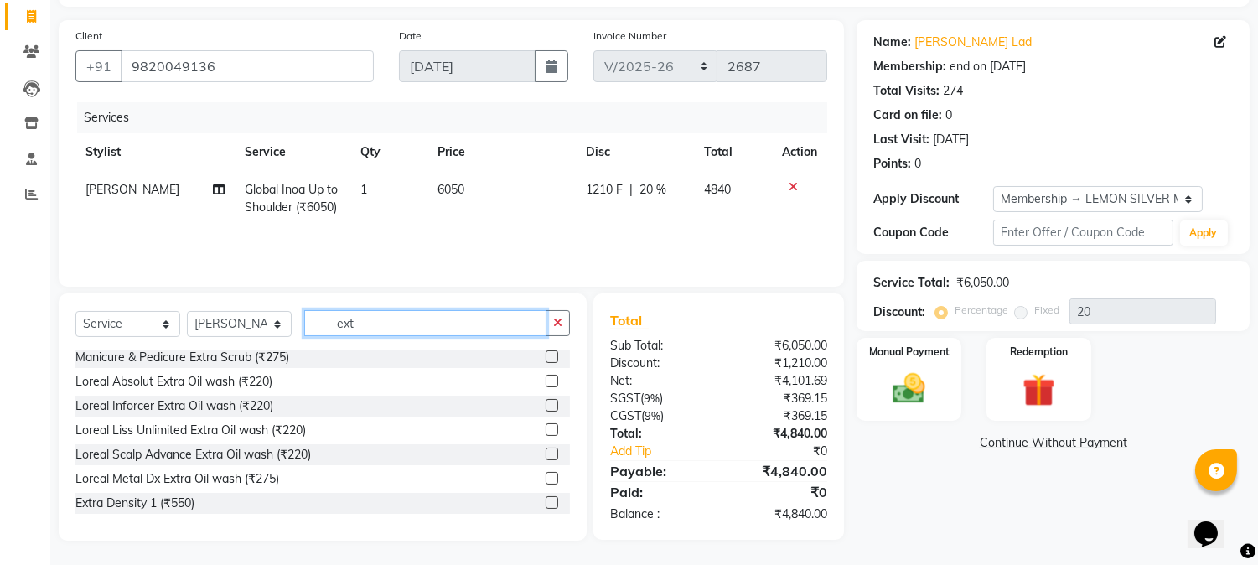
type input "ext"
click at [545, 501] on label at bounding box center [551, 502] width 13 height 13
click at [545, 501] on input "checkbox" at bounding box center [550, 503] width 11 height 11
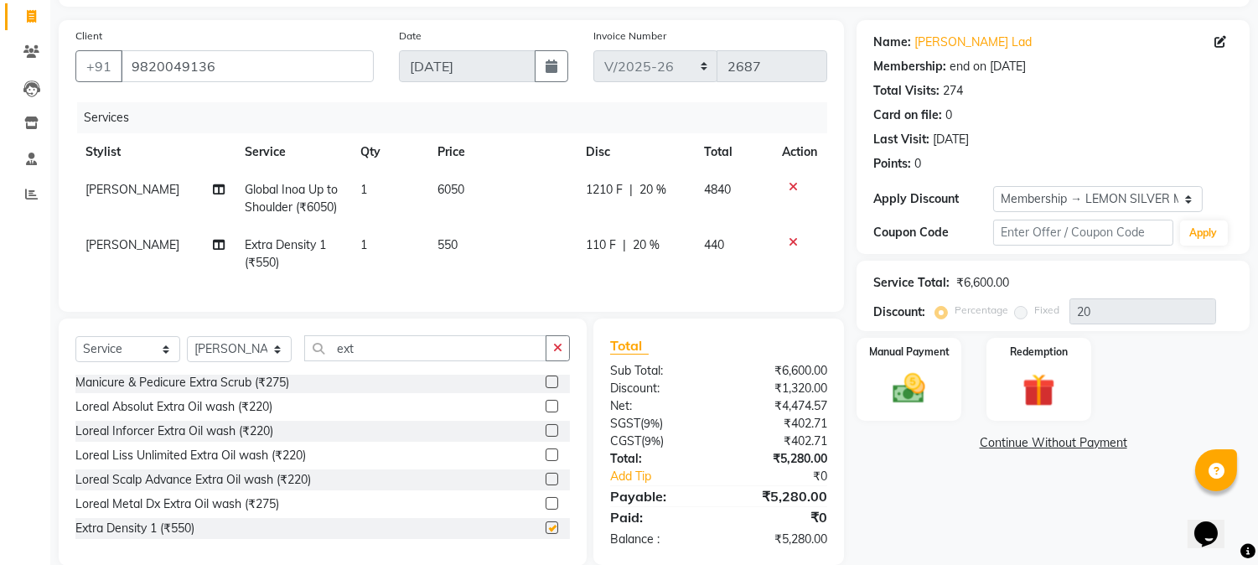
checkbox input "false"
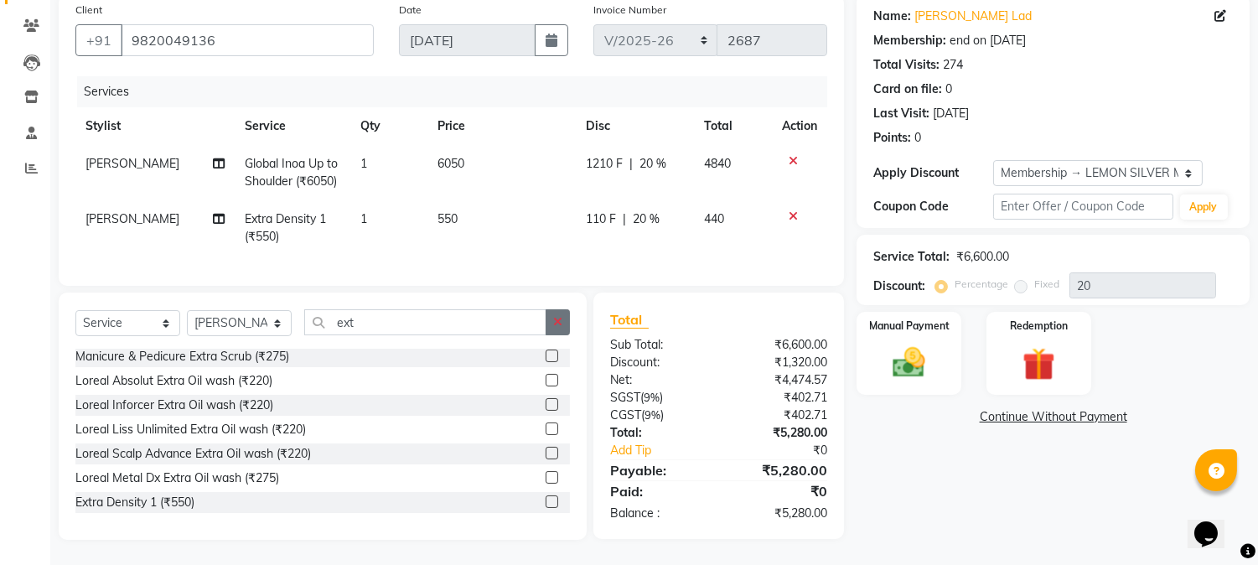
click at [561, 321] on icon "button" at bounding box center [557, 322] width 9 height 12
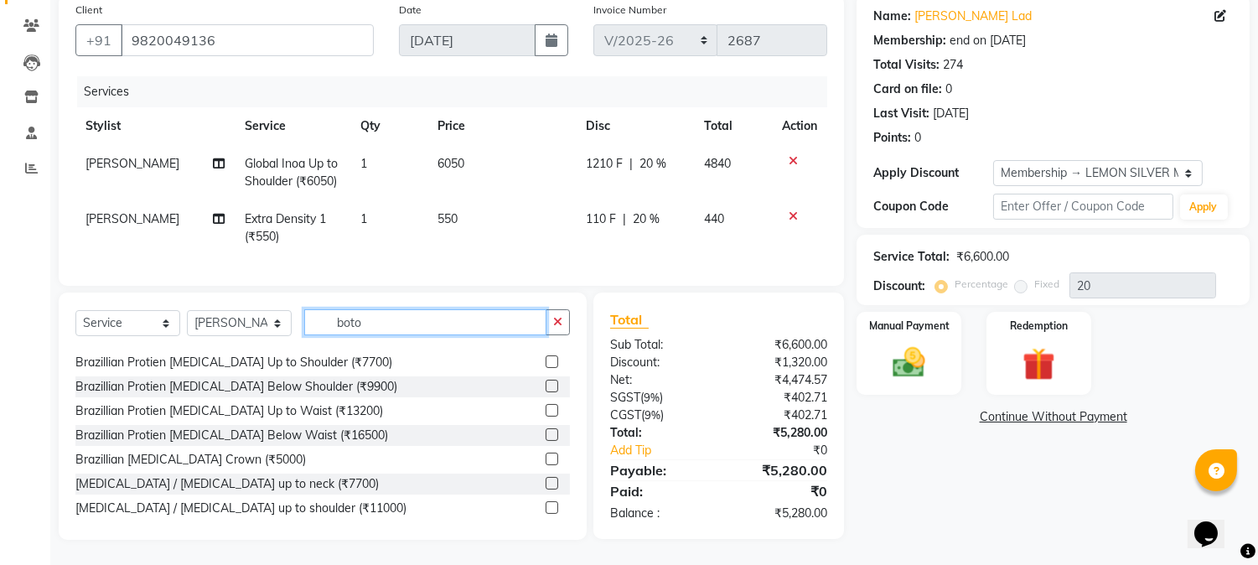
scroll to position [0, 0]
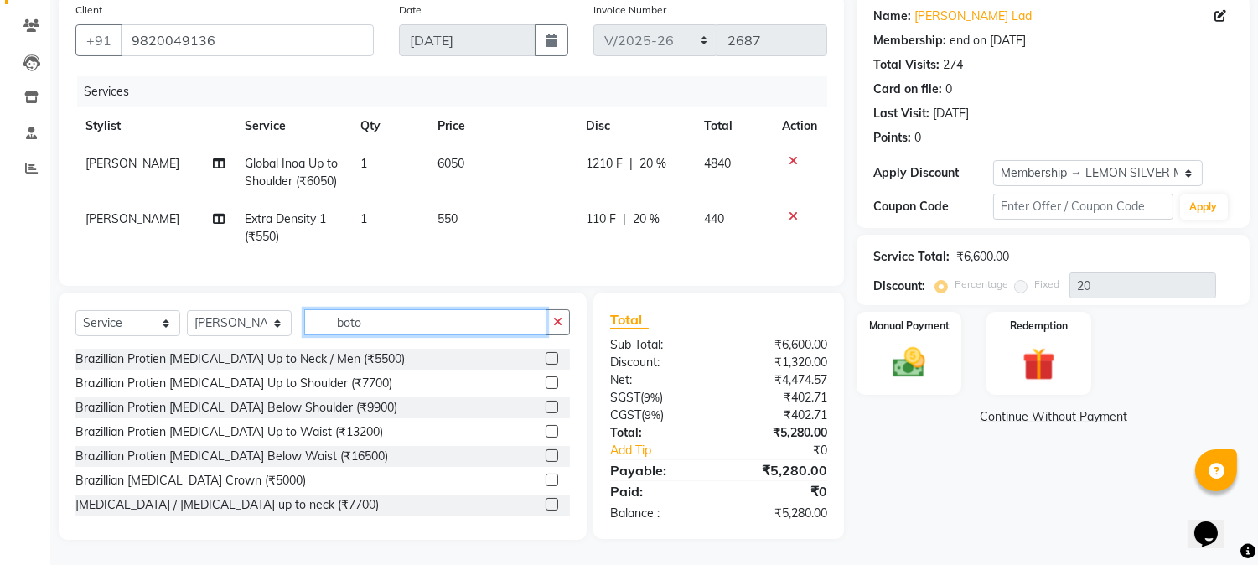
type input "boto"
click at [545, 382] on label at bounding box center [551, 382] width 13 height 13
click at [545, 382] on input "checkbox" at bounding box center [550, 383] width 11 height 11
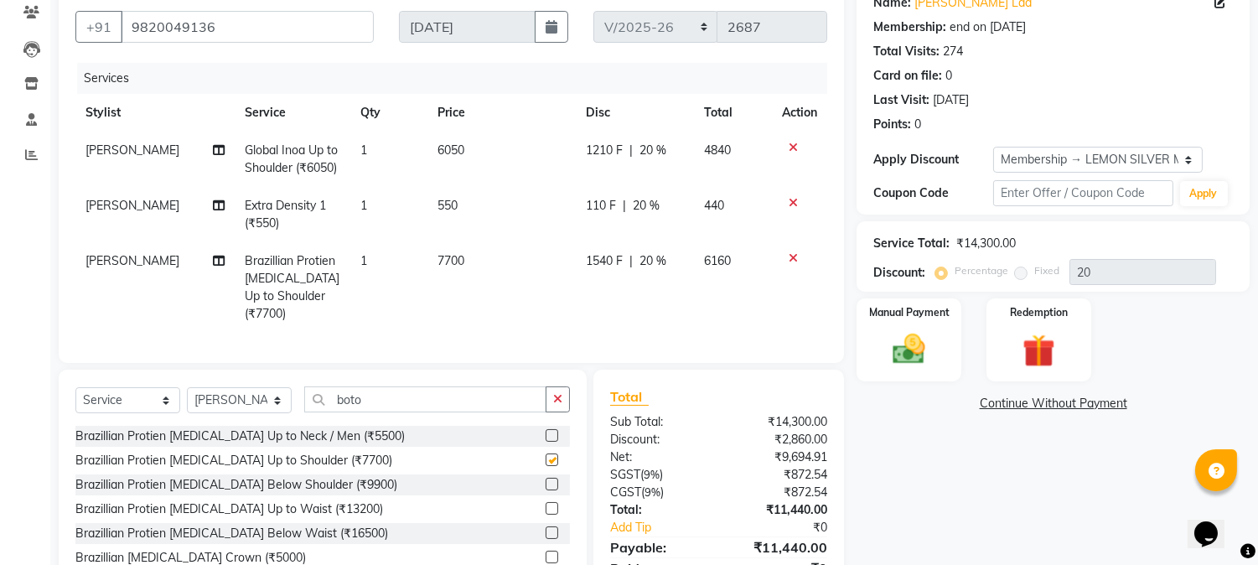
checkbox input "false"
click at [790, 253] on icon at bounding box center [792, 258] width 9 height 12
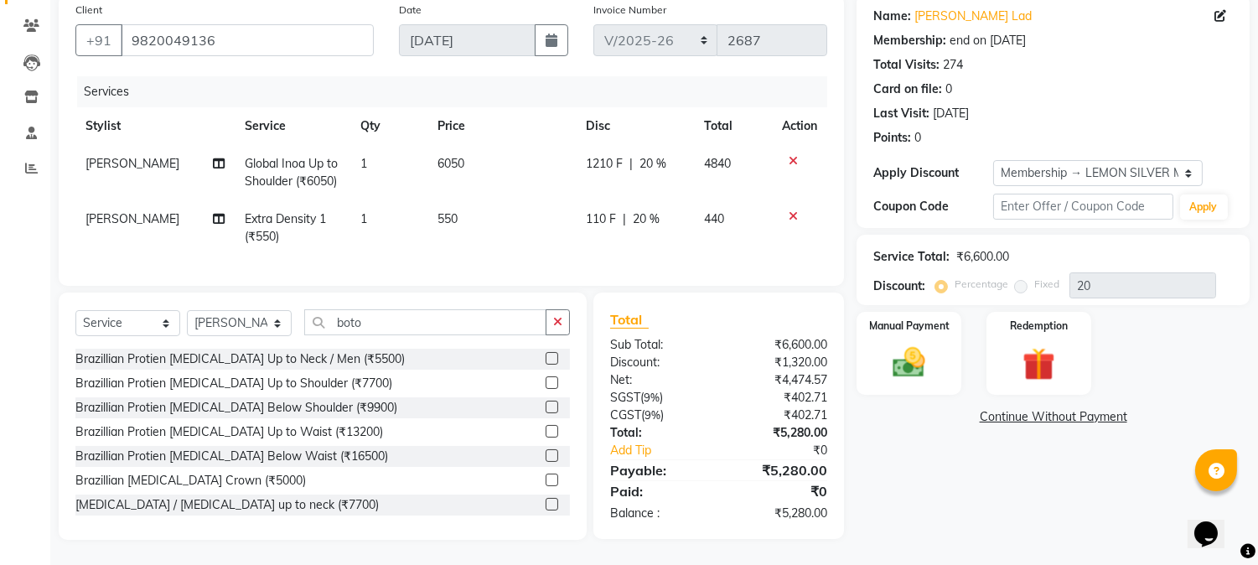
click at [545, 404] on label at bounding box center [551, 406] width 13 height 13
click at [545, 404] on input "checkbox" at bounding box center [550, 407] width 11 height 11
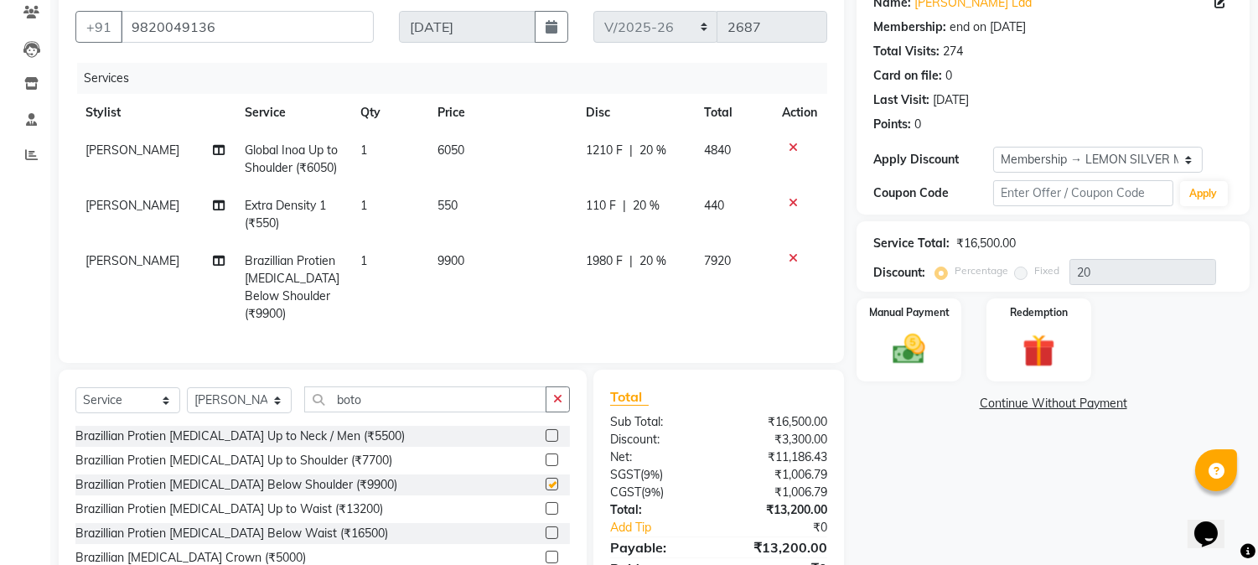
checkbox input "false"
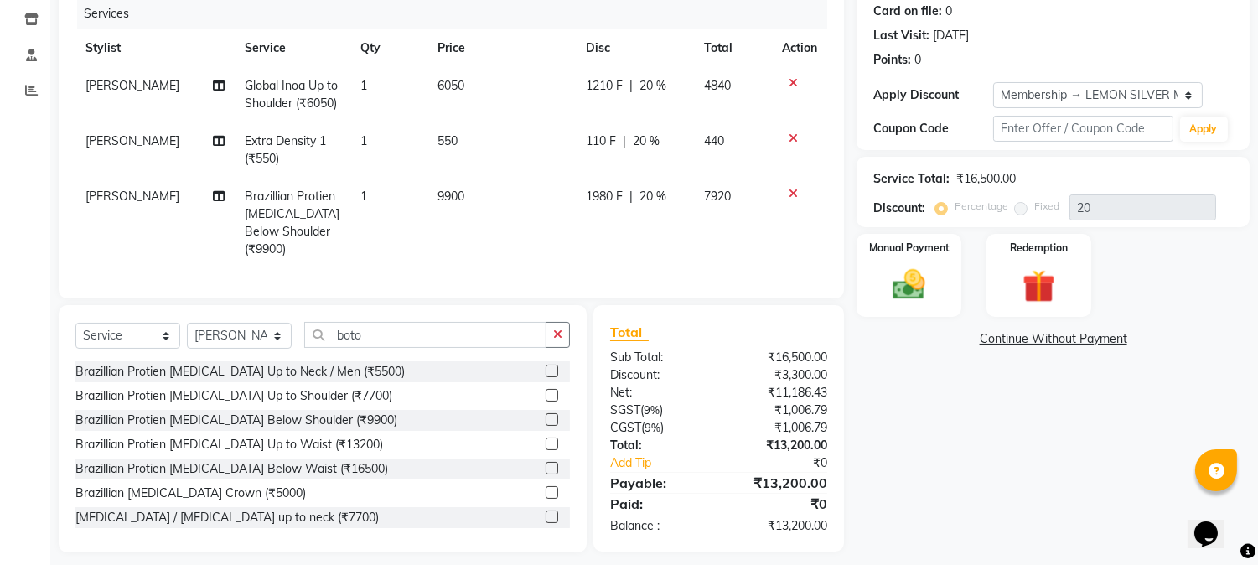
scroll to position [218, 0]
